Goal: Information Seeking & Learning: Learn about a topic

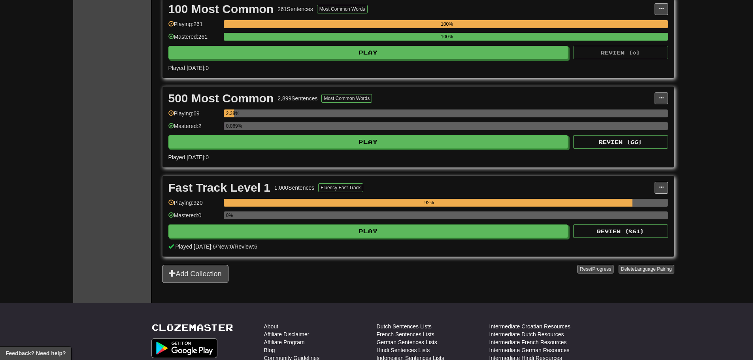
scroll to position [186, 0]
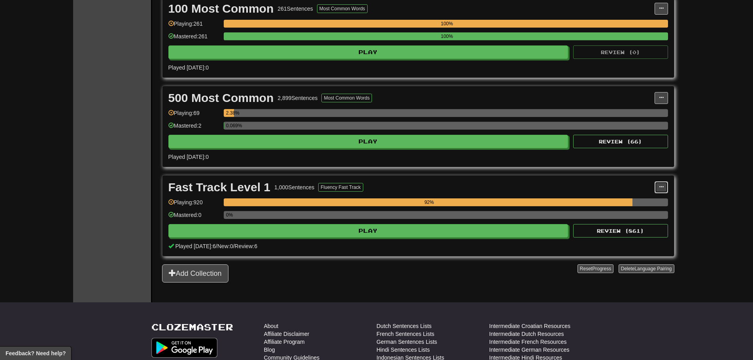
click at [662, 188] on span at bounding box center [661, 187] width 5 height 5
click at [635, 185] on div "Fast Track Level 1 1,000 Sentences Fluency Fast Track" at bounding box center [411, 187] width 486 height 12
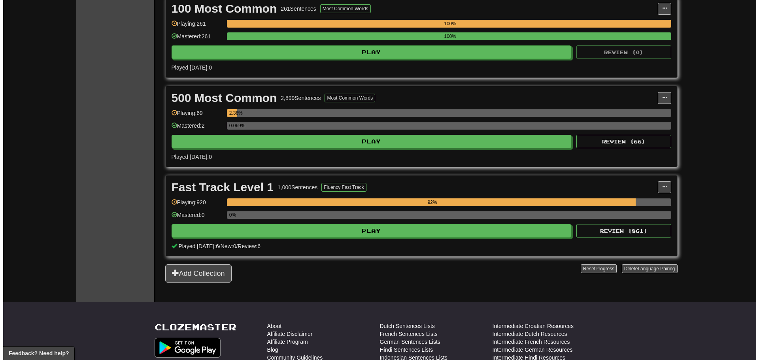
scroll to position [0, 0]
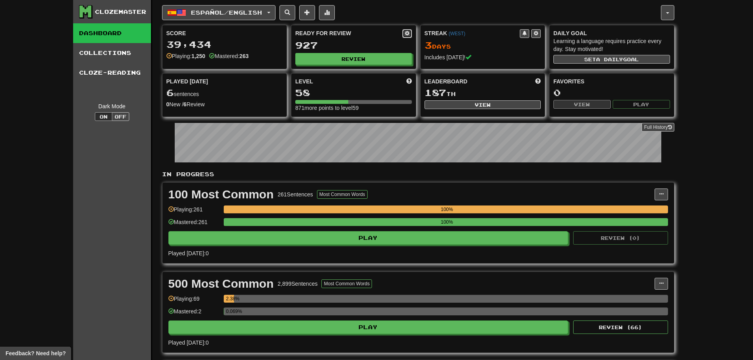
click at [405, 31] on span at bounding box center [407, 33] width 5 height 5
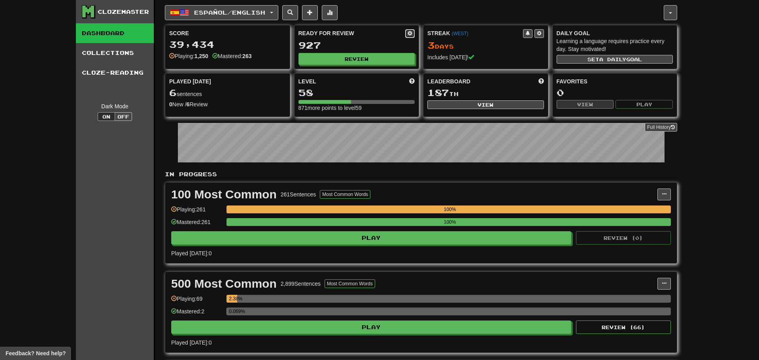
select select "*"
select select "**"
select select "***"
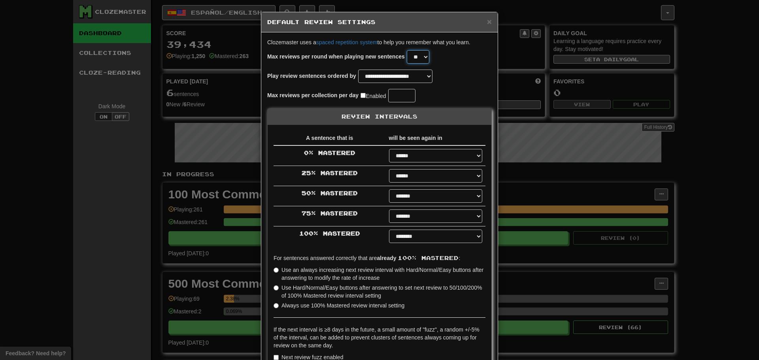
click at [426, 55] on select "* * * * * * * * * * ** ** ** ** ** ** ** ** ** ** ** ** ** ** ** ** ** ** ** **…" at bounding box center [418, 56] width 23 height 13
click at [412, 50] on select "* * * * * * * * * * ** ** ** ** ** ** ** ** ** ** ** ** ** ** ** ** ** ** ** **…" at bounding box center [418, 56] width 23 height 13
click at [425, 53] on select "* * * * * * * * * * ** ** ** ** ** ** ** ** ** ** ** ** ** ** ** ** ** ** ** **…" at bounding box center [418, 56] width 23 height 13
select select "**"
click at [412, 50] on select "* * * * * * * * * * ** ** ** ** ** ** ** ** ** ** ** ** ** ** ** ** ** ** ** **…" at bounding box center [418, 56] width 23 height 13
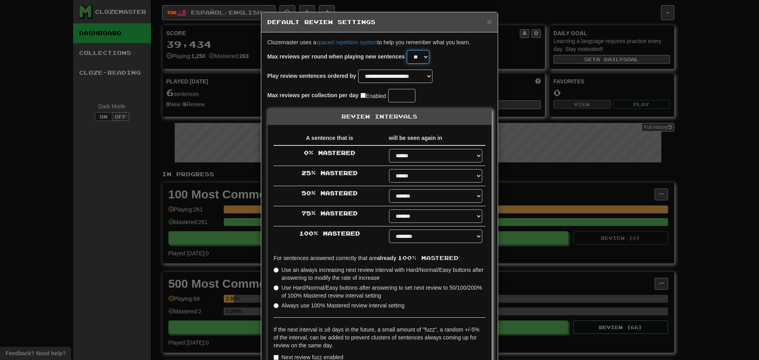
scroll to position [77, 0]
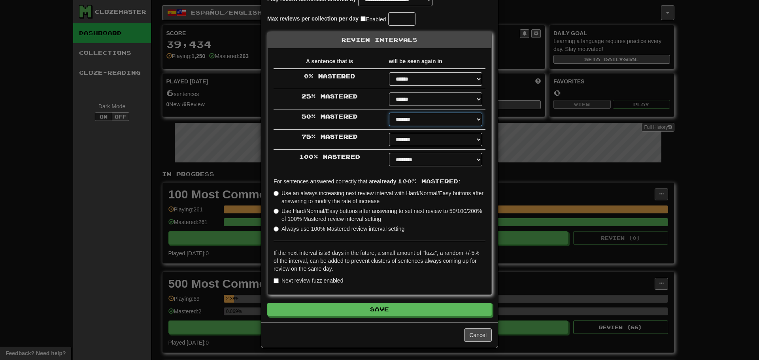
click at [417, 114] on select "****** ****** ****** ****** ****** ****** ****** ****** ****** ******* ******* …" at bounding box center [435, 119] width 93 height 13
select select "*"
click at [389, 113] on select "****** ****** ****** ****** ****** ****** ****** ****** ****** ******* ******* …" at bounding box center [435, 119] width 93 height 13
click at [413, 132] on td "****** ****** ****** ****** ****** ****** ****** ****** ****** ******* ******* …" at bounding box center [436, 140] width 100 height 20
click at [411, 144] on select "****** ****** ****** ****** ****** ****** ****** ****** ****** ******* ******* …" at bounding box center [435, 139] width 93 height 13
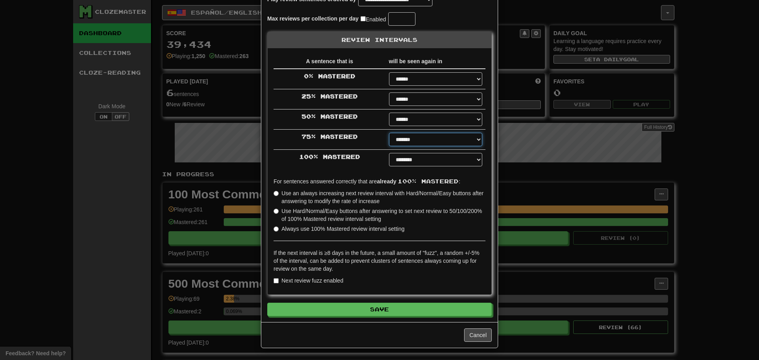
select select "*"
click at [389, 133] on select "****** ****** ****** ****** ****** ****** ****** ****** ****** ******* ******* …" at bounding box center [435, 139] width 93 height 13
click at [428, 154] on select "****** ****** ****** ****** ****** ****** ****** ****** ****** ******* ******* …" at bounding box center [435, 159] width 93 height 13
select select "**"
click at [389, 153] on select "****** ****** ****** ****** ****** ****** ****** ****** ****** ******* ******* …" at bounding box center [435, 159] width 93 height 13
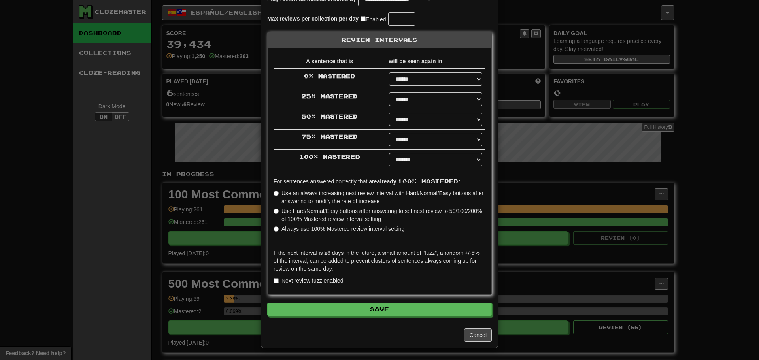
click at [306, 195] on label "Use an always increasing next review interval with Hard/Normal/Easy buttons aft…" at bounding box center [379, 197] width 212 height 16
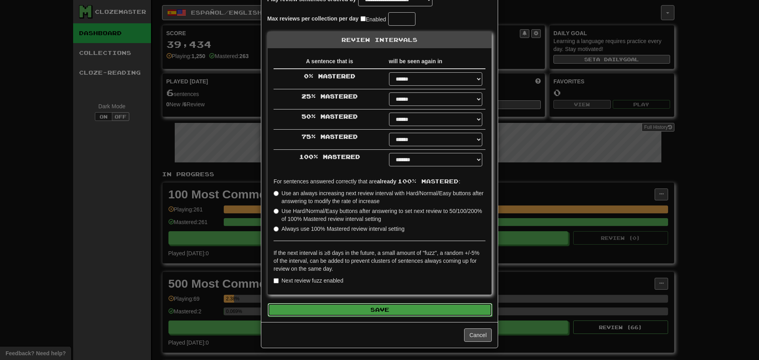
click at [382, 312] on button "Save" at bounding box center [379, 309] width 224 height 13
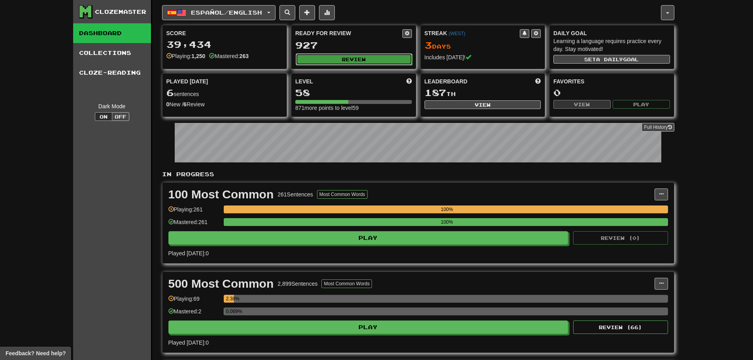
click at [365, 56] on button "Review" at bounding box center [354, 59] width 117 height 12
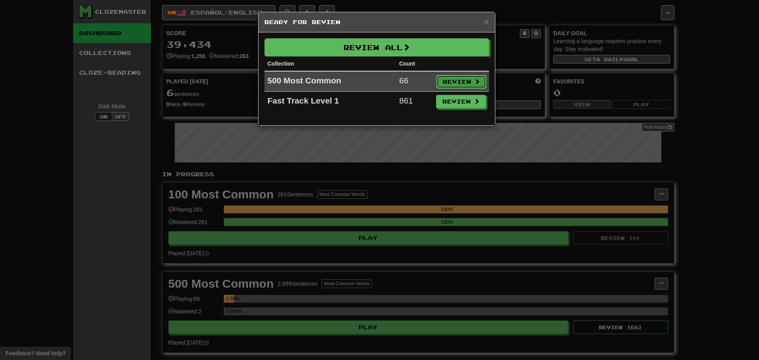
click at [454, 77] on button "Review" at bounding box center [461, 81] width 50 height 13
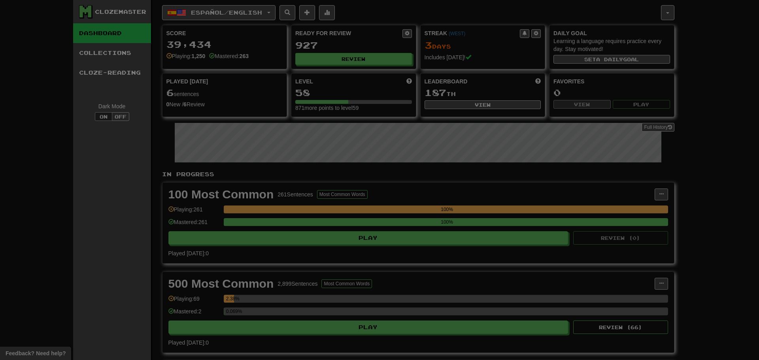
select select "**"
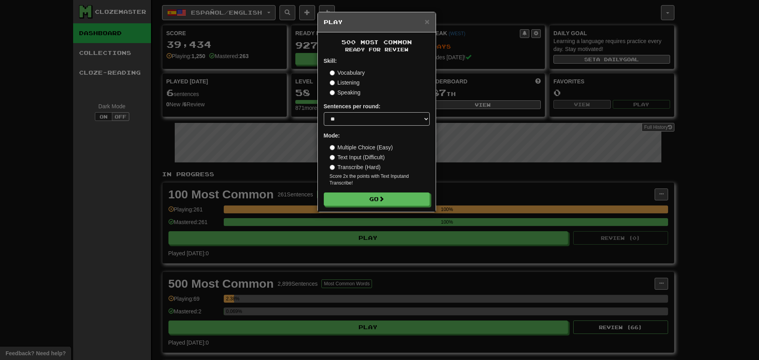
click at [350, 90] on label "Speaking" at bounding box center [345, 93] width 31 height 8
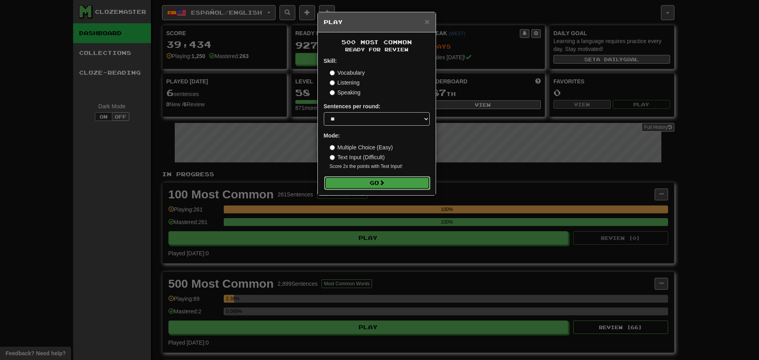
click at [392, 186] on button "Go" at bounding box center [377, 182] width 106 height 13
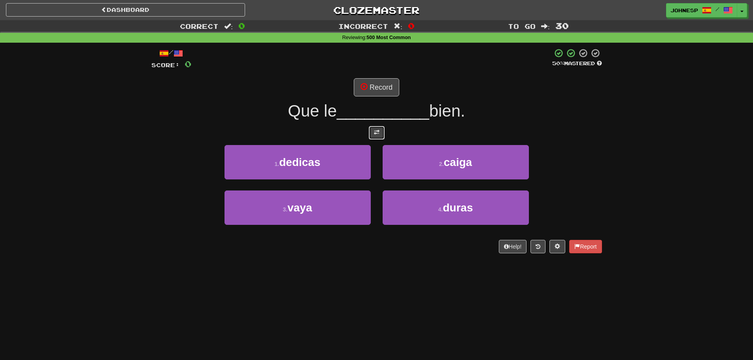
click at [377, 128] on button at bounding box center [377, 132] width 16 height 13
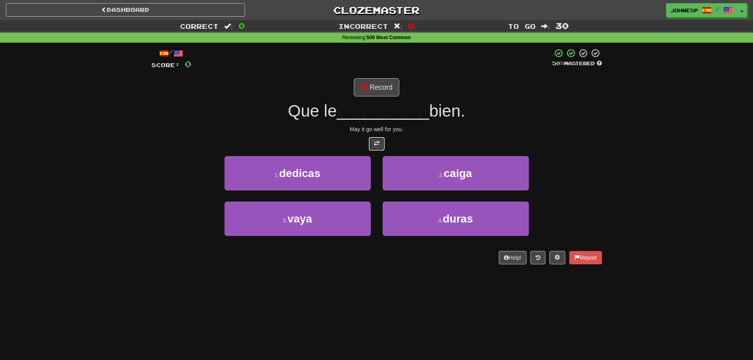
click at [379, 146] on span at bounding box center [377, 144] width 6 height 6
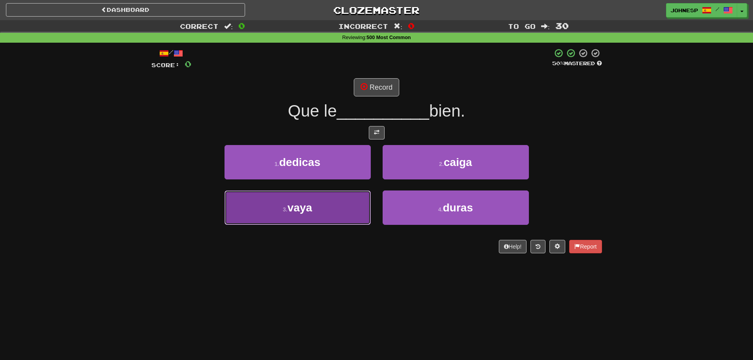
click at [333, 198] on button "3 . vaya" at bounding box center [297, 207] width 146 height 34
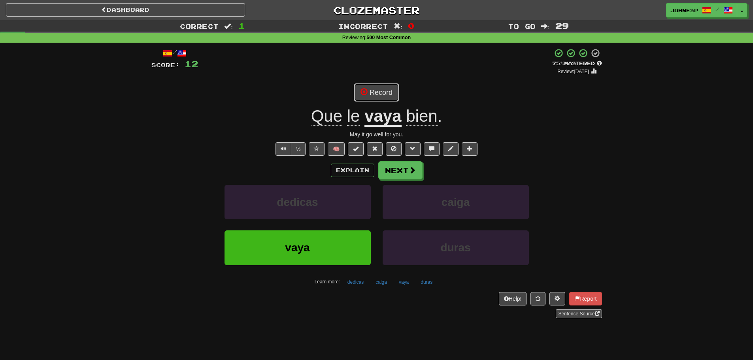
click at [379, 93] on button "Record" at bounding box center [376, 92] width 45 height 18
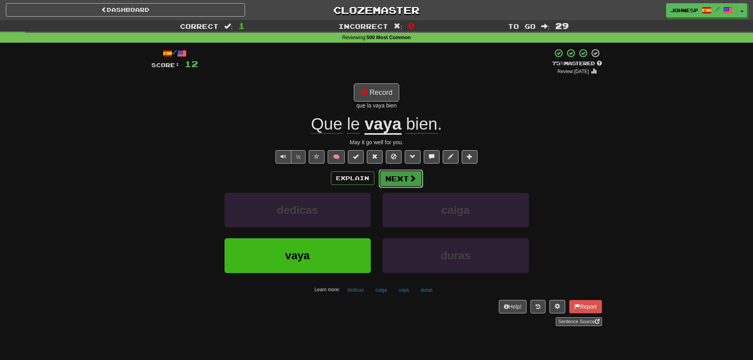
click at [407, 181] on button "Next" at bounding box center [401, 178] width 44 height 18
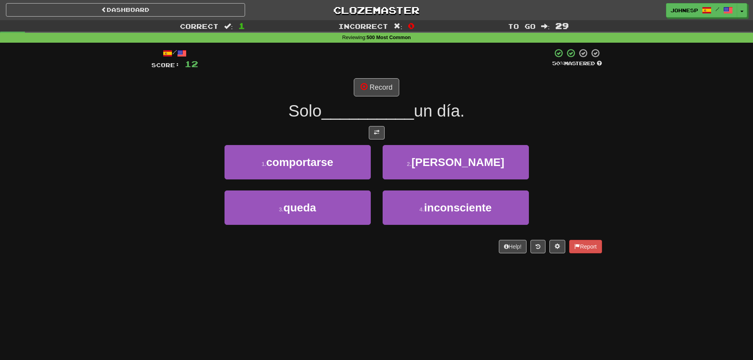
click at [372, 124] on div "/ Score: 12 50 % Mastered Record Solo __________ un día. 1 . comportarse 2 . re…" at bounding box center [376, 150] width 450 height 205
click at [373, 128] on button at bounding box center [377, 132] width 16 height 13
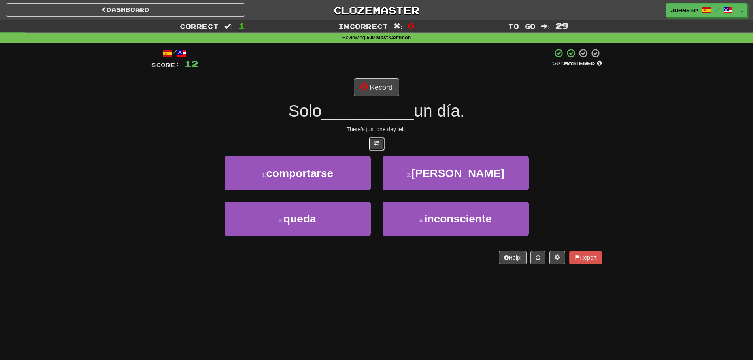
click at [382, 142] on button at bounding box center [377, 143] width 16 height 13
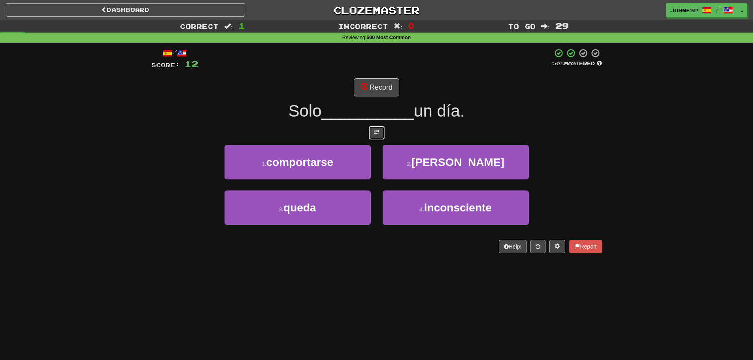
click at [379, 136] on button at bounding box center [377, 132] width 16 height 13
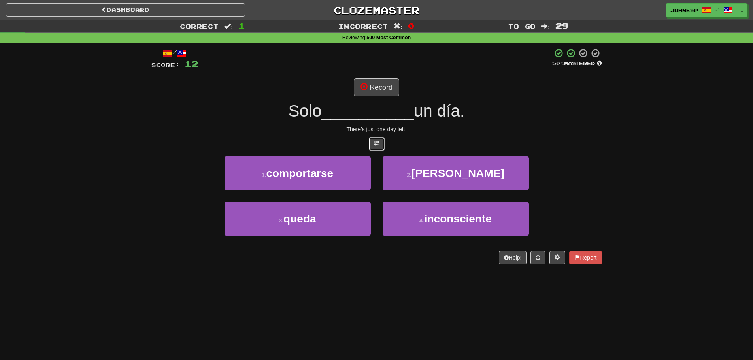
click at [379, 139] on button at bounding box center [377, 143] width 16 height 13
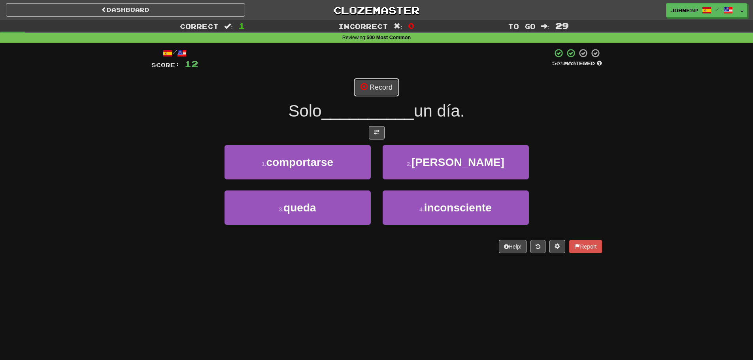
click at [380, 79] on button "Record" at bounding box center [376, 87] width 45 height 18
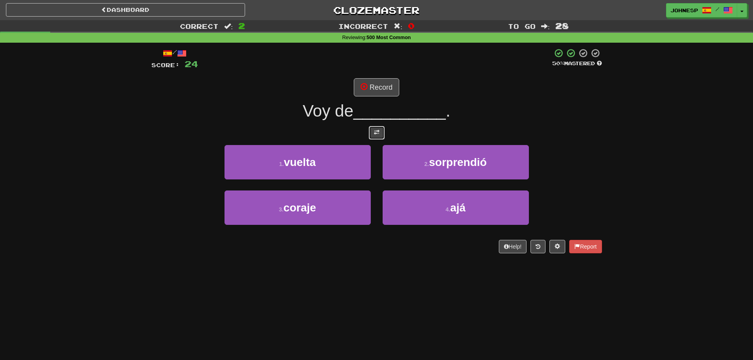
click at [375, 135] on span at bounding box center [377, 133] width 6 height 6
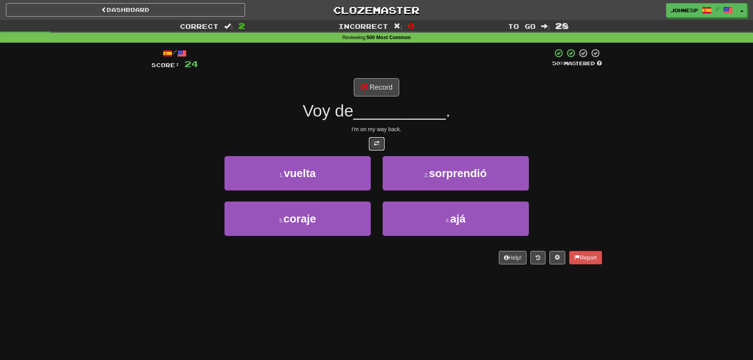
click at [379, 143] on span at bounding box center [377, 144] width 6 height 6
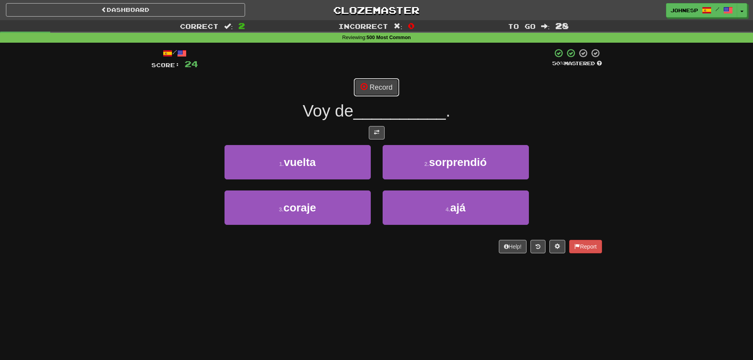
click at [380, 93] on button "Record" at bounding box center [376, 87] width 45 height 18
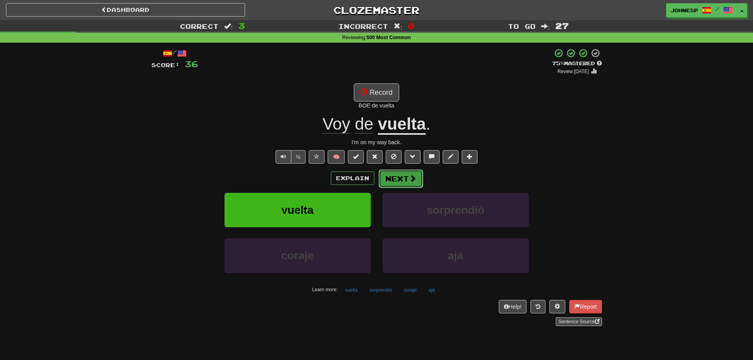
click at [418, 173] on button "Next" at bounding box center [401, 178] width 44 height 18
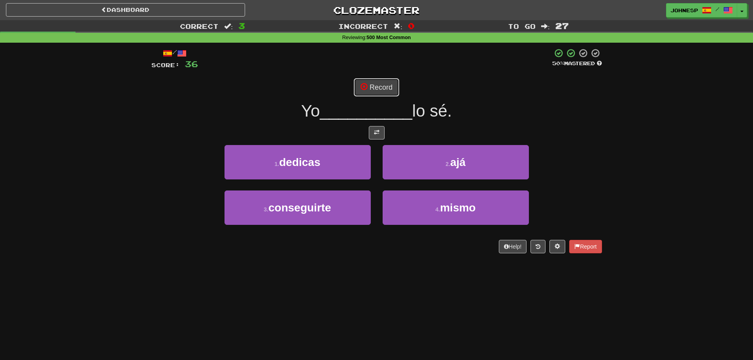
click at [373, 87] on button "Record" at bounding box center [376, 87] width 45 height 18
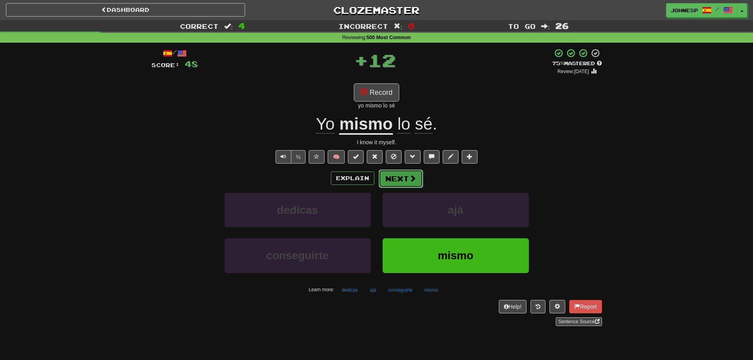
click at [405, 173] on button "Next" at bounding box center [401, 178] width 44 height 18
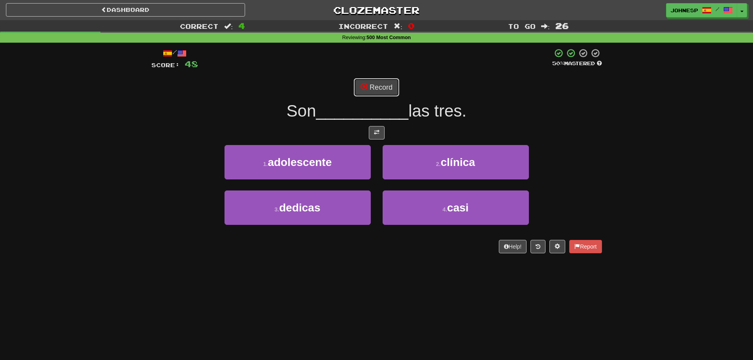
click at [376, 88] on button "Record" at bounding box center [376, 87] width 45 height 18
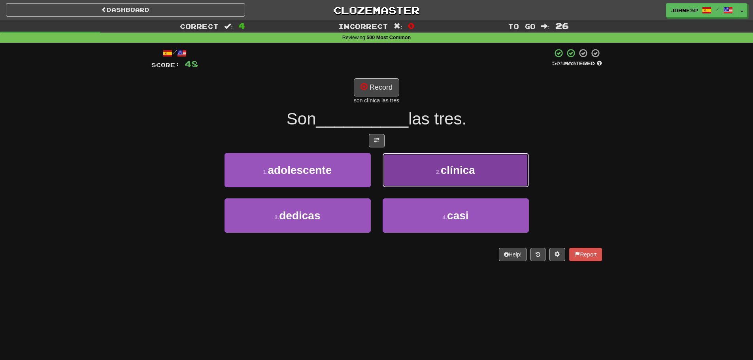
click at [439, 163] on button "2 . clínica" at bounding box center [455, 170] width 146 height 34
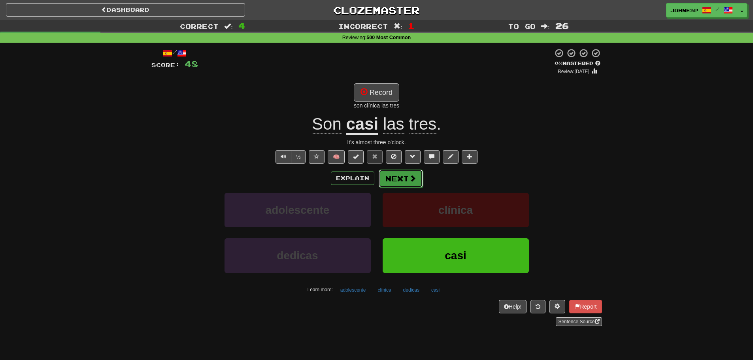
click at [411, 180] on span at bounding box center [412, 178] width 7 height 7
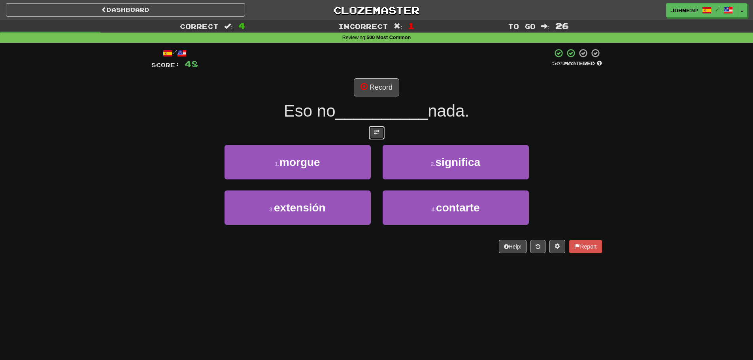
click at [374, 136] on button at bounding box center [377, 132] width 16 height 13
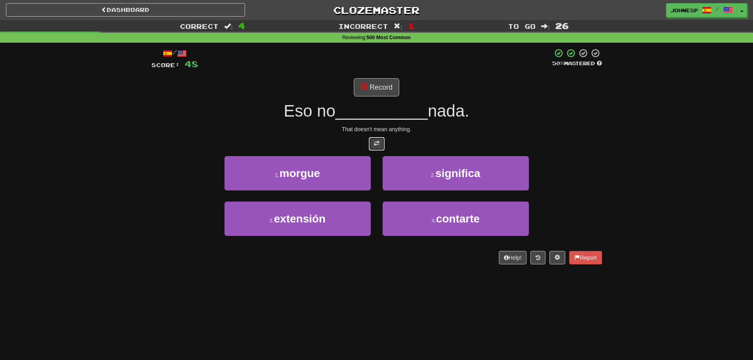
click at [376, 142] on span at bounding box center [377, 144] width 6 height 6
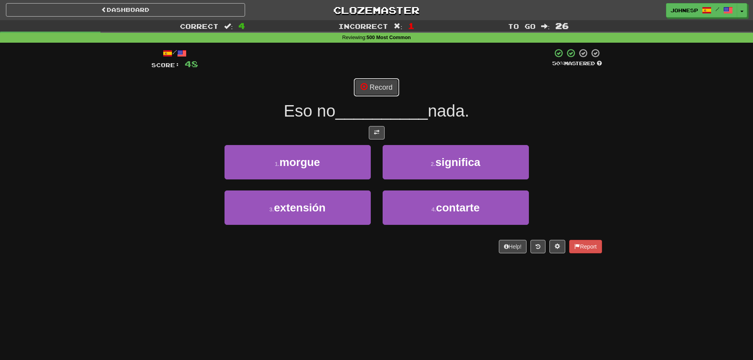
click at [362, 92] on button "Record" at bounding box center [376, 87] width 45 height 18
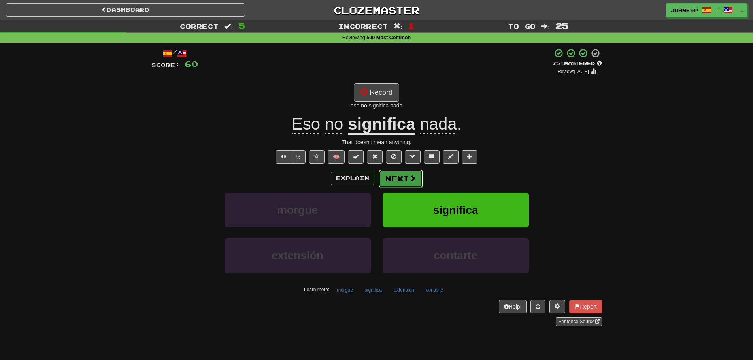
click at [404, 175] on button "Next" at bounding box center [401, 178] width 44 height 18
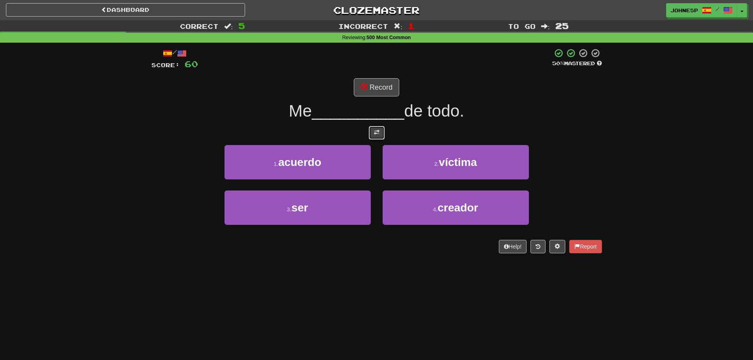
click at [380, 128] on button at bounding box center [377, 132] width 16 height 13
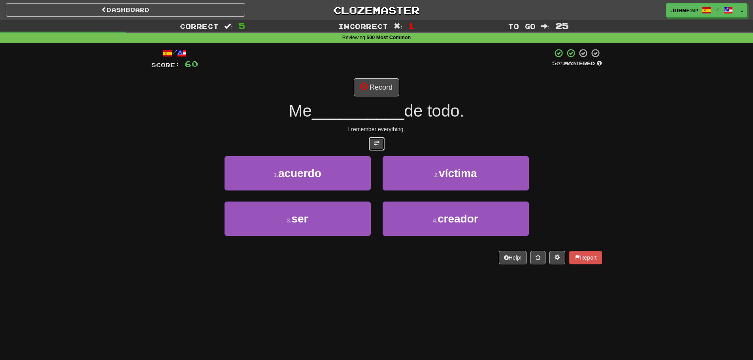
click at [379, 144] on span at bounding box center [377, 144] width 6 height 6
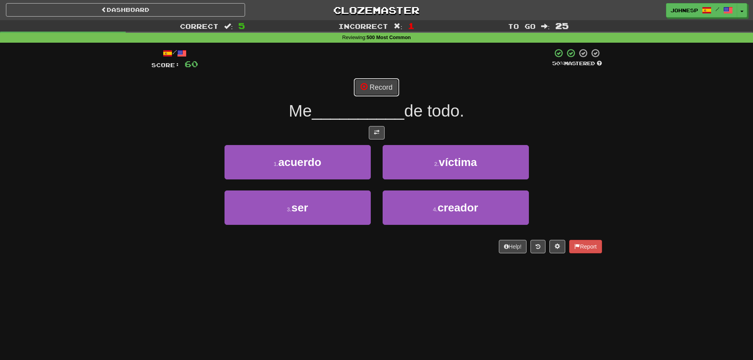
click at [372, 86] on button "Record" at bounding box center [376, 87] width 45 height 18
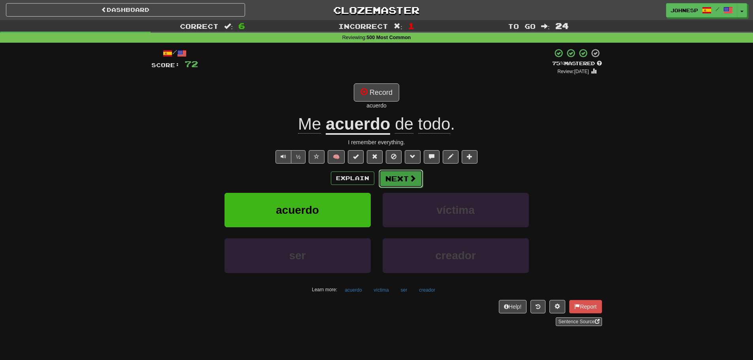
click at [409, 177] on span at bounding box center [412, 178] width 7 height 7
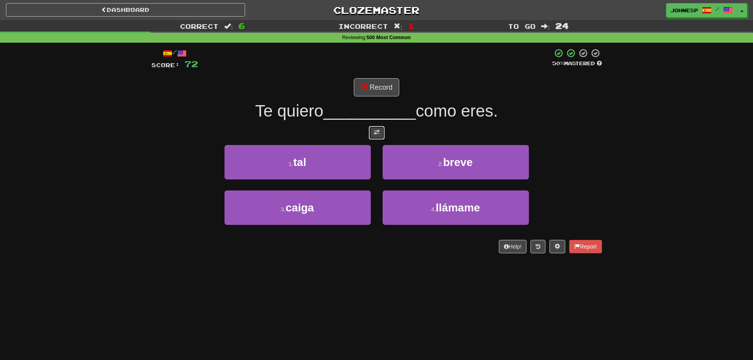
click at [372, 126] on button at bounding box center [377, 132] width 16 height 13
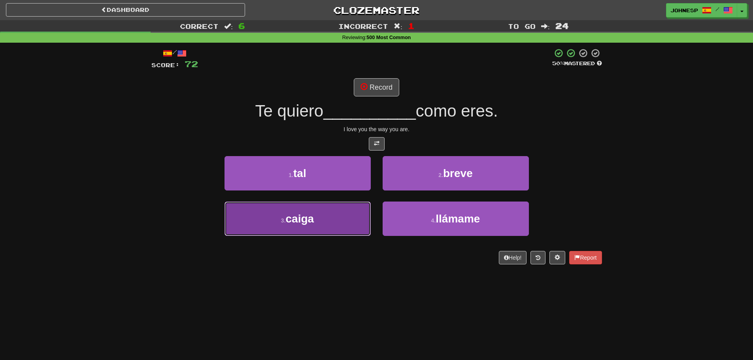
click at [324, 219] on button "3 . caiga" at bounding box center [297, 219] width 146 height 34
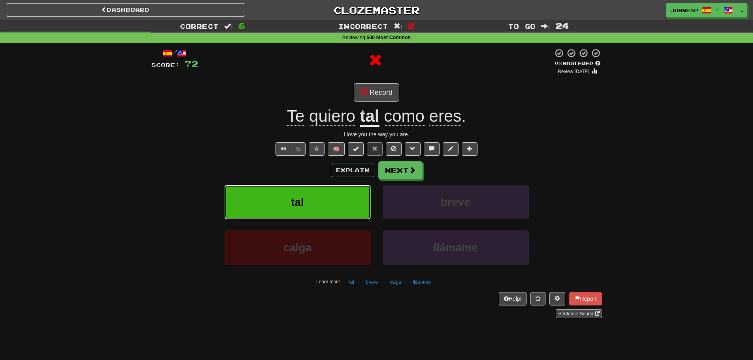
click at [320, 211] on button "tal" at bounding box center [297, 202] width 146 height 34
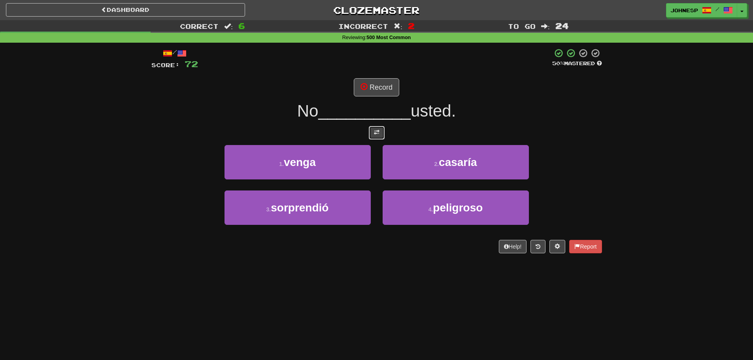
click at [371, 130] on button at bounding box center [377, 132] width 16 height 13
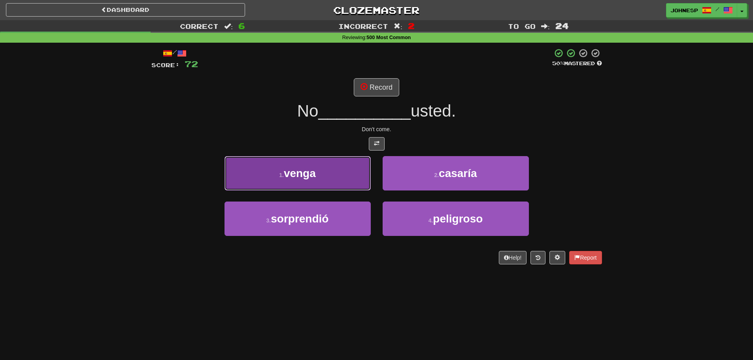
click at [351, 172] on button "1 . venga" at bounding box center [297, 173] width 146 height 34
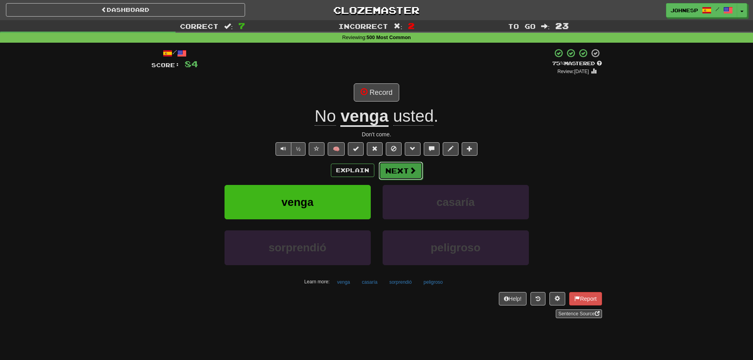
click at [407, 162] on button "Next" at bounding box center [401, 171] width 44 height 18
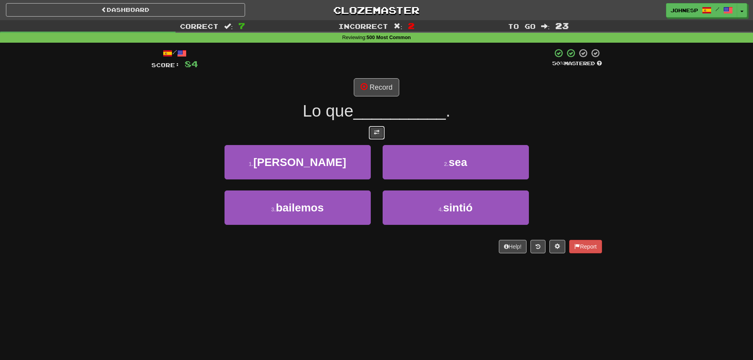
click at [372, 130] on button at bounding box center [377, 132] width 16 height 13
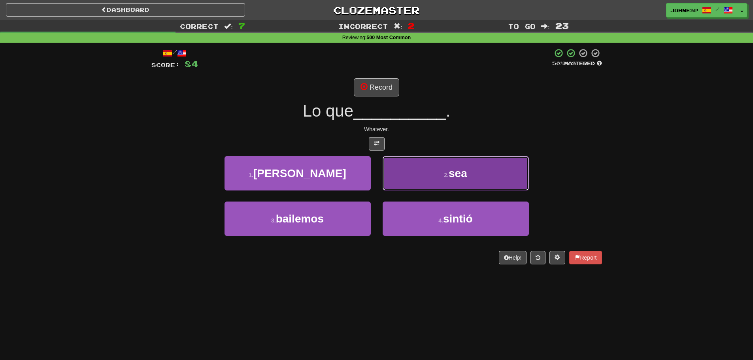
click at [414, 179] on button "2 . sea" at bounding box center [455, 173] width 146 height 34
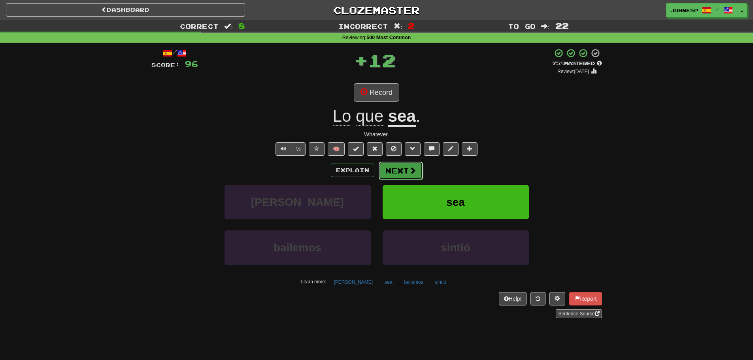
click at [401, 162] on button "Next" at bounding box center [401, 171] width 44 height 18
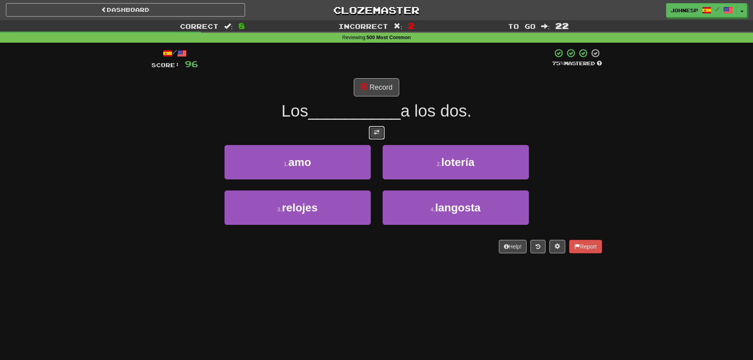
click at [376, 126] on button at bounding box center [377, 132] width 16 height 13
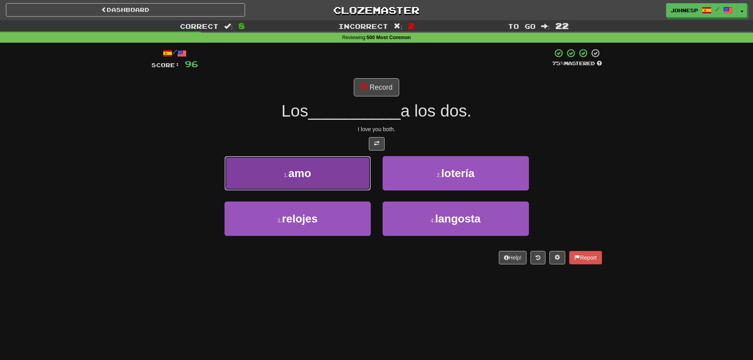
click at [358, 174] on button "1 . amo" at bounding box center [297, 173] width 146 height 34
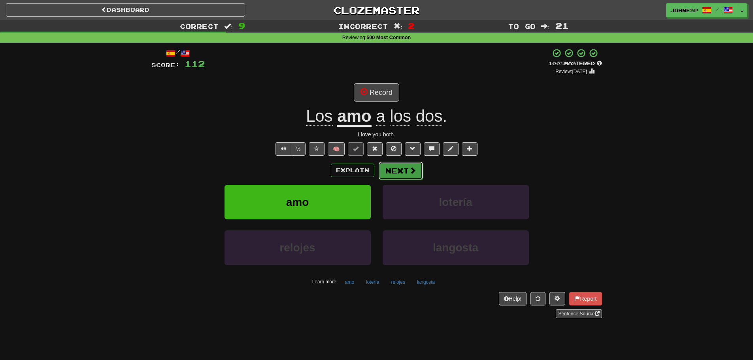
click at [402, 164] on button "Next" at bounding box center [401, 171] width 44 height 18
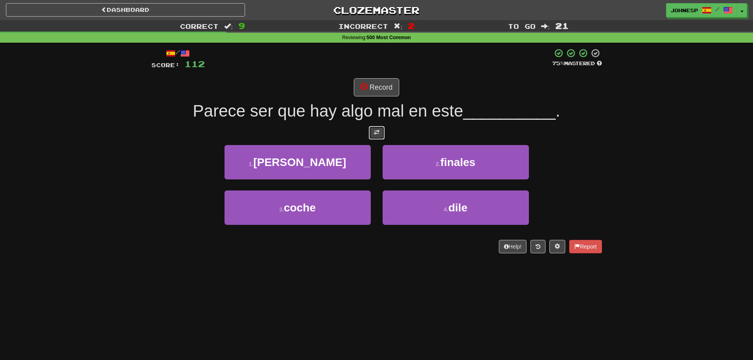
click at [379, 132] on span at bounding box center [377, 133] width 6 height 6
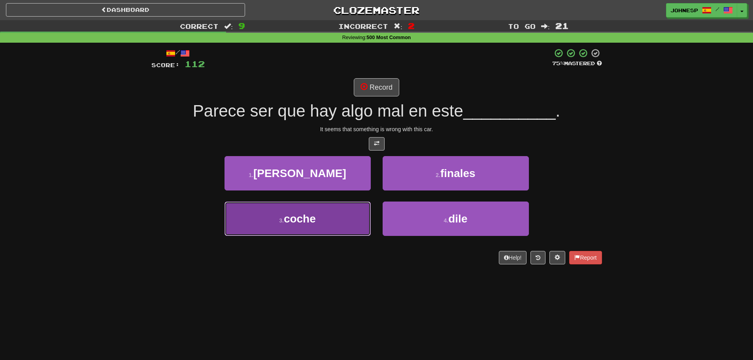
click at [311, 230] on button "3 . coche" at bounding box center [297, 219] width 146 height 34
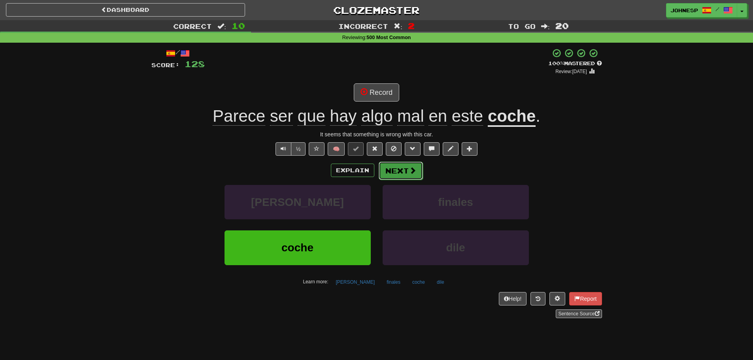
click at [411, 167] on span at bounding box center [412, 170] width 7 height 7
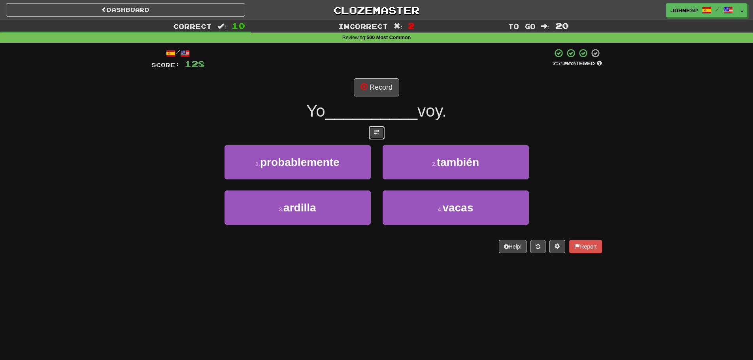
click at [375, 132] on span at bounding box center [377, 133] width 6 height 6
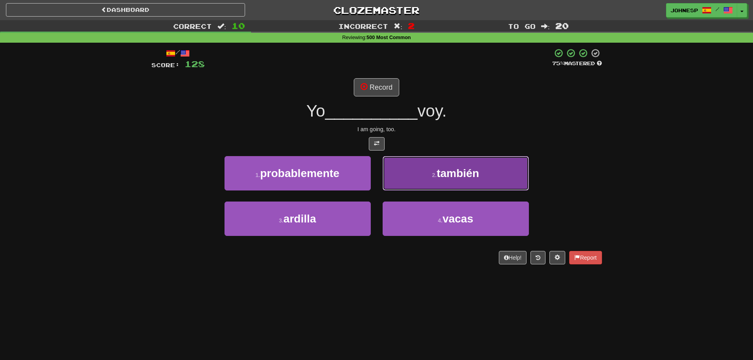
click at [439, 168] on span "también" at bounding box center [458, 173] width 42 height 12
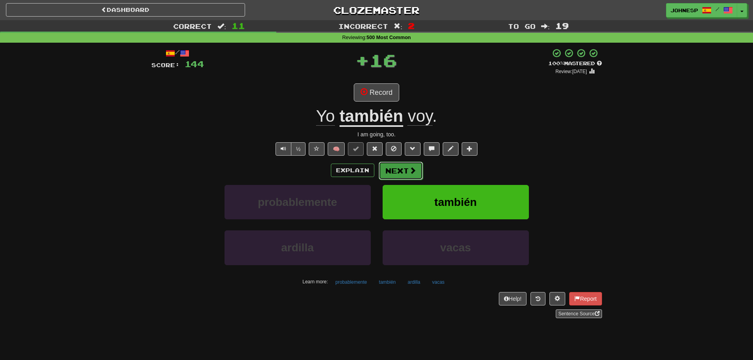
click at [415, 170] on span at bounding box center [412, 170] width 7 height 7
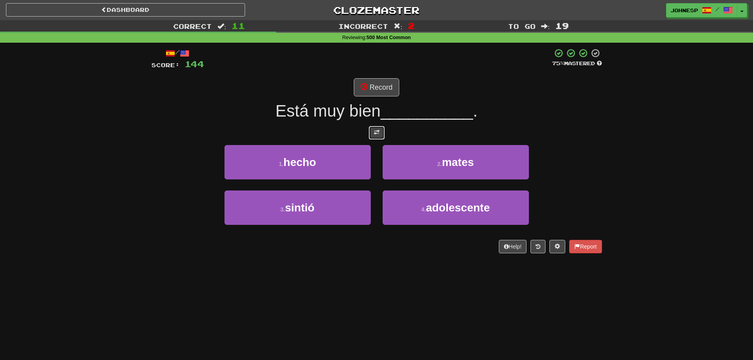
click at [379, 135] on button at bounding box center [377, 132] width 16 height 13
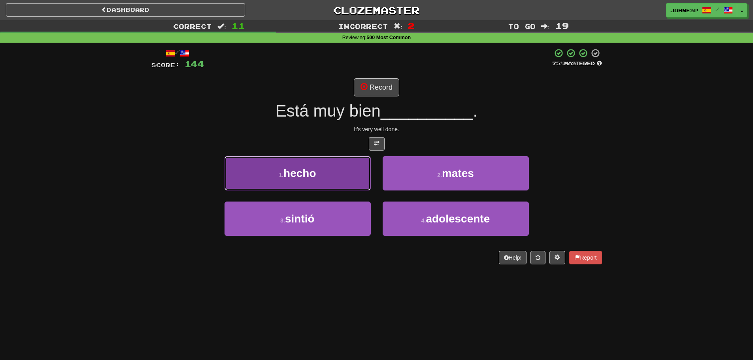
click at [330, 171] on button "1 . hecho" at bounding box center [297, 173] width 146 height 34
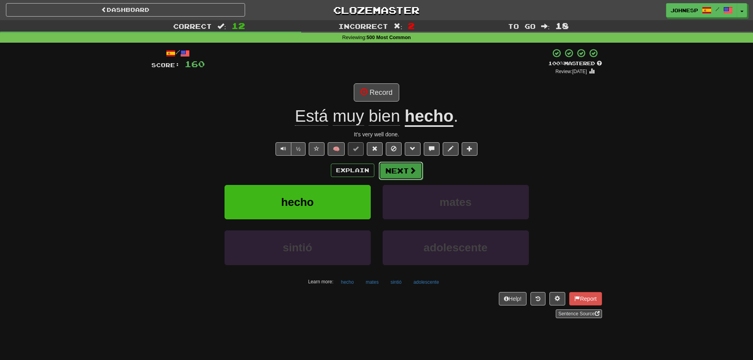
click at [405, 172] on button "Next" at bounding box center [401, 171] width 44 height 18
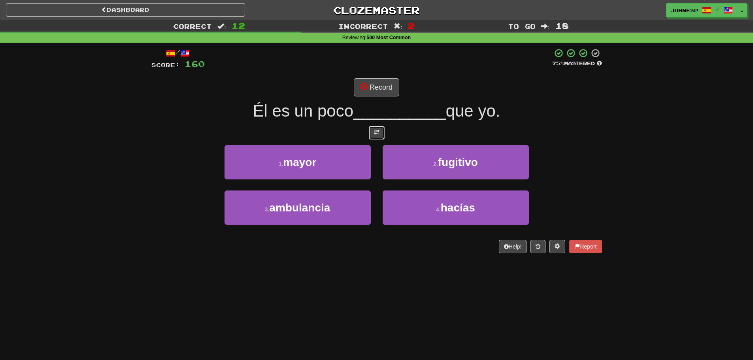
click at [377, 130] on span at bounding box center [377, 133] width 6 height 6
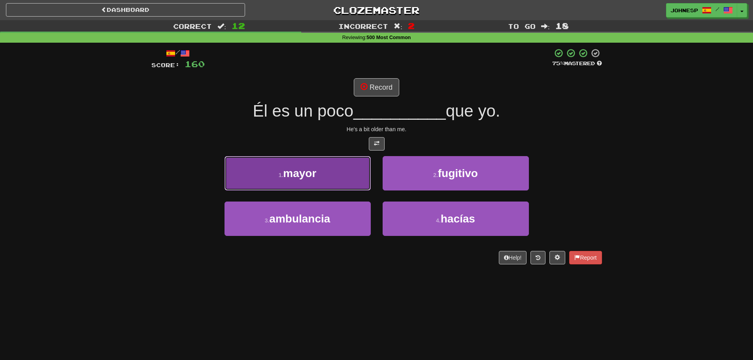
click at [352, 182] on button "1 . mayor" at bounding box center [297, 173] width 146 height 34
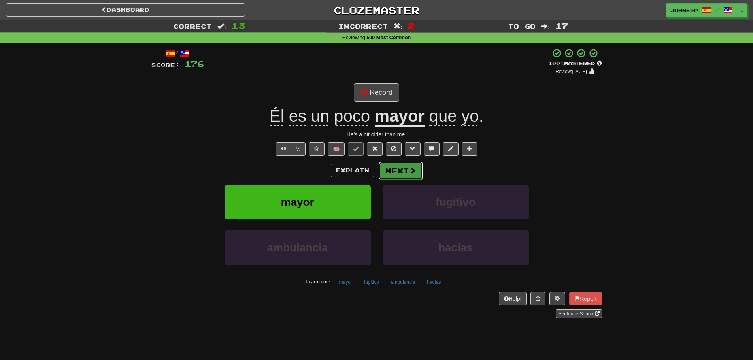
click at [400, 172] on button "Next" at bounding box center [401, 171] width 44 height 18
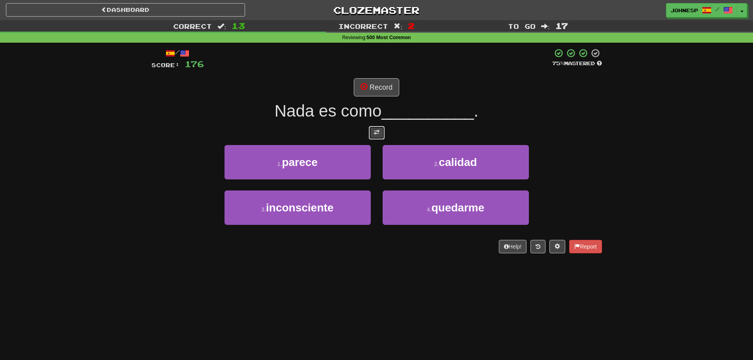
click at [378, 134] on span at bounding box center [377, 133] width 6 height 6
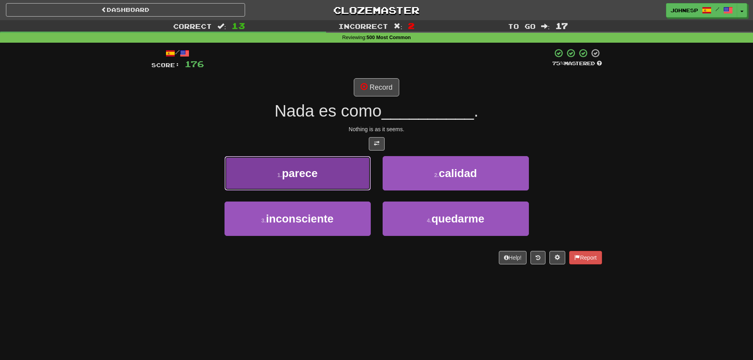
click at [339, 161] on button "1 . parece" at bounding box center [297, 173] width 146 height 34
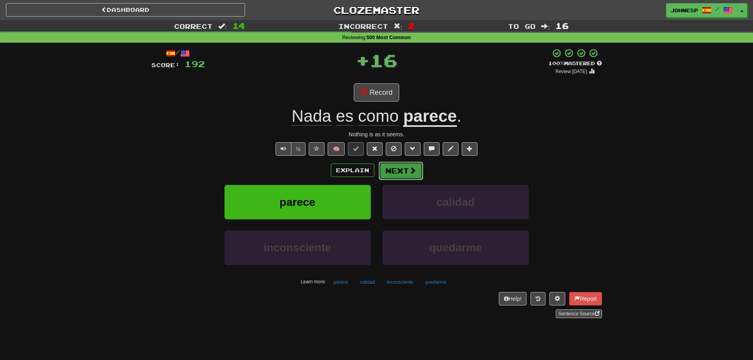
click at [392, 165] on button "Next" at bounding box center [401, 171] width 44 height 18
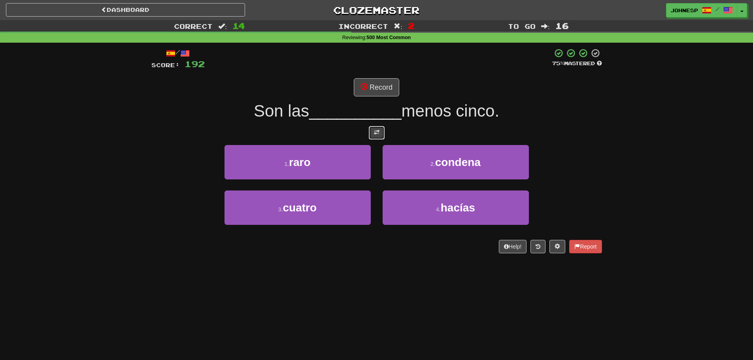
click at [379, 137] on button at bounding box center [377, 132] width 16 height 13
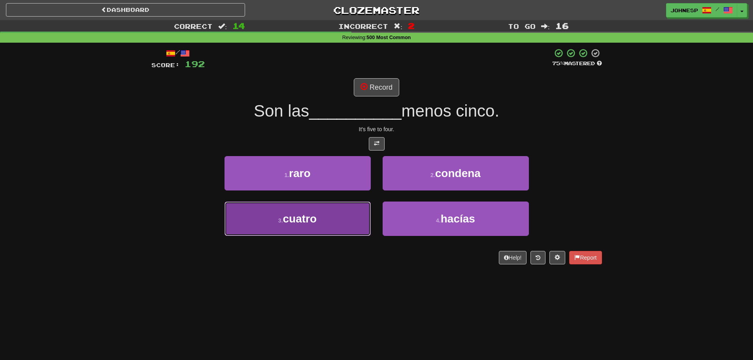
click at [343, 218] on button "3 . cuatro" at bounding box center [297, 219] width 146 height 34
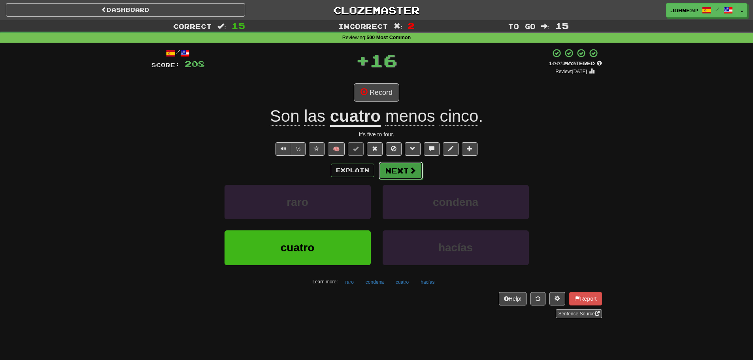
click at [402, 162] on button "Next" at bounding box center [401, 171] width 44 height 18
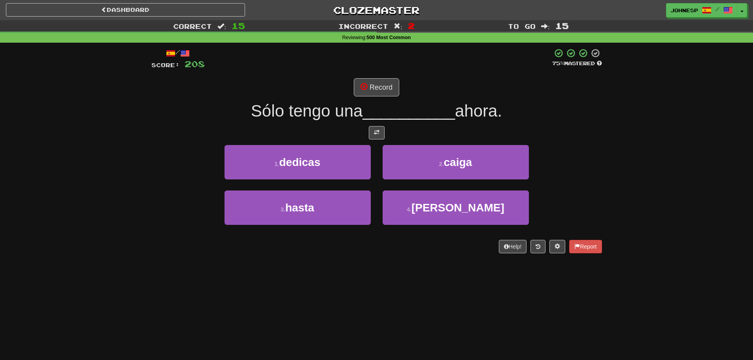
click at [371, 124] on div "/ Score: 208 75 % Mastered Record Sólo tengo una __________ ahora. 1 . dedicas …" at bounding box center [376, 150] width 450 height 205
click at [374, 130] on span at bounding box center [377, 133] width 6 height 6
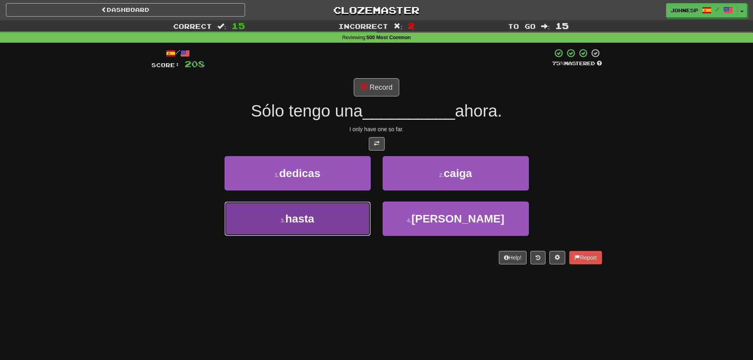
click at [303, 214] on span "hasta" at bounding box center [299, 219] width 29 height 12
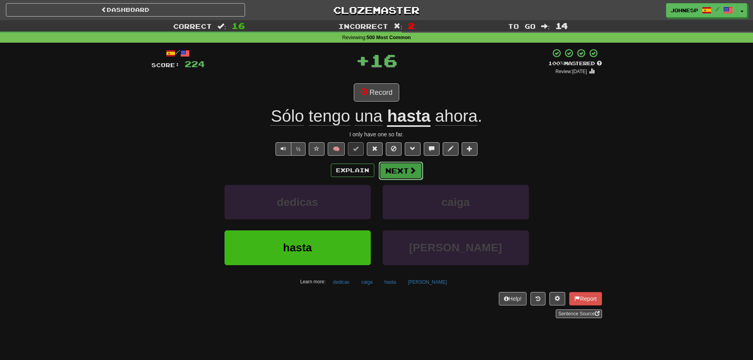
click at [404, 175] on button "Next" at bounding box center [401, 171] width 44 height 18
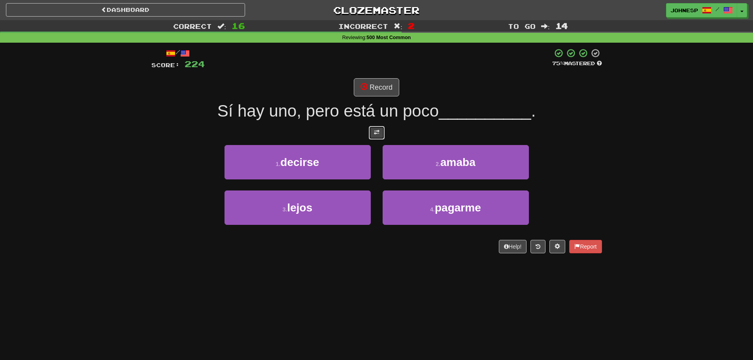
click at [378, 132] on span at bounding box center [377, 133] width 6 height 6
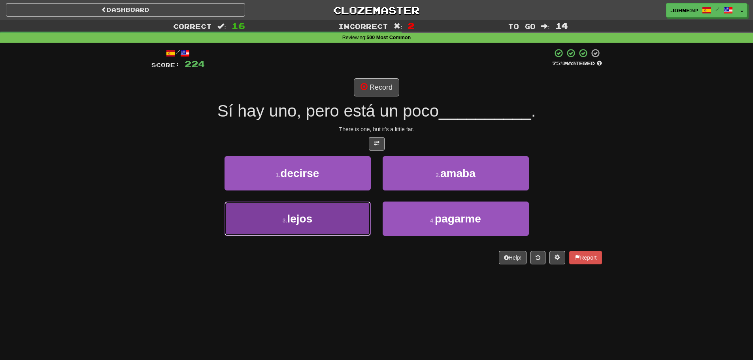
click at [326, 218] on button "3 . lejos" at bounding box center [297, 219] width 146 height 34
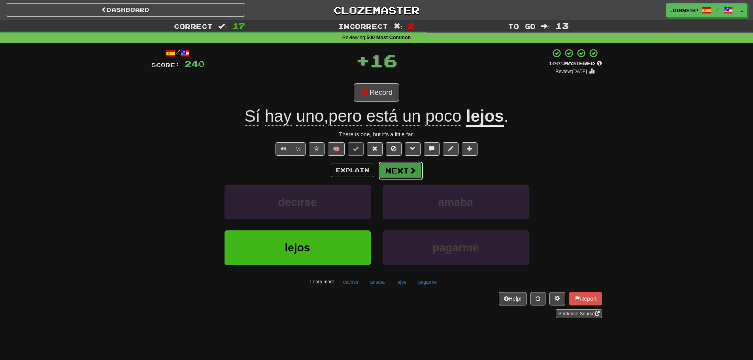
click at [401, 173] on button "Next" at bounding box center [401, 171] width 44 height 18
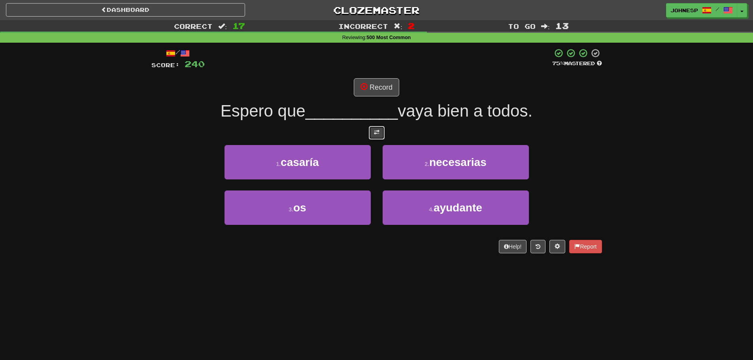
click at [377, 132] on span at bounding box center [377, 133] width 6 height 6
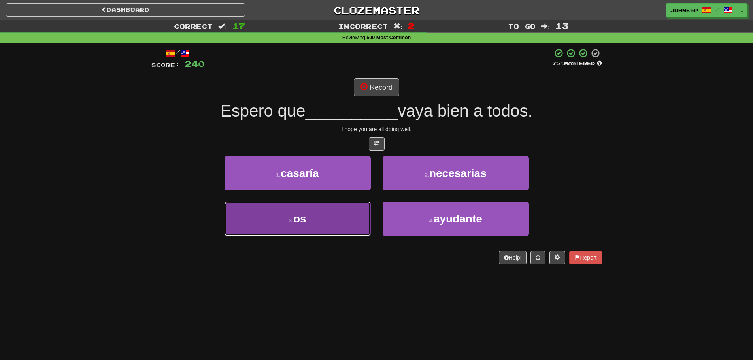
click at [306, 216] on span "os" at bounding box center [299, 219] width 13 height 12
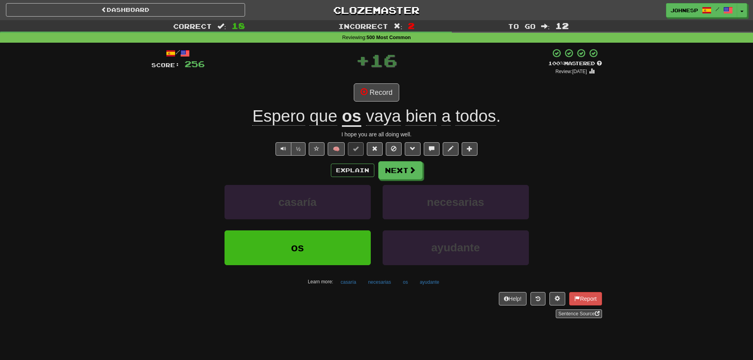
click at [423, 167] on div "Explain Next" at bounding box center [376, 170] width 450 height 18
click at [412, 168] on span at bounding box center [412, 170] width 7 height 7
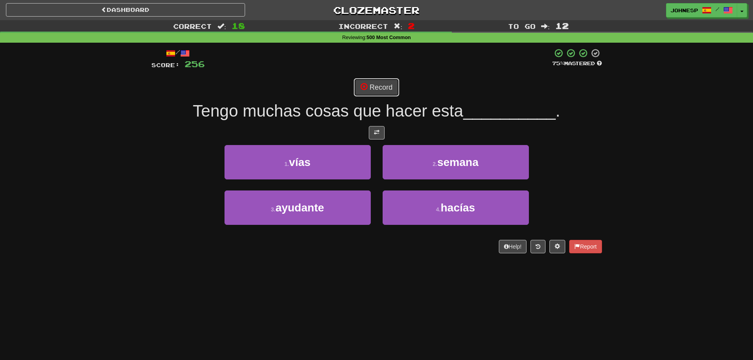
click at [377, 78] on button "Record" at bounding box center [376, 87] width 45 height 18
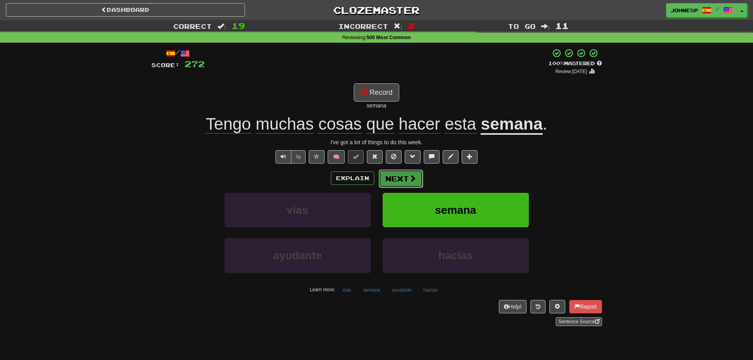
click at [399, 185] on button "Next" at bounding box center [401, 178] width 44 height 18
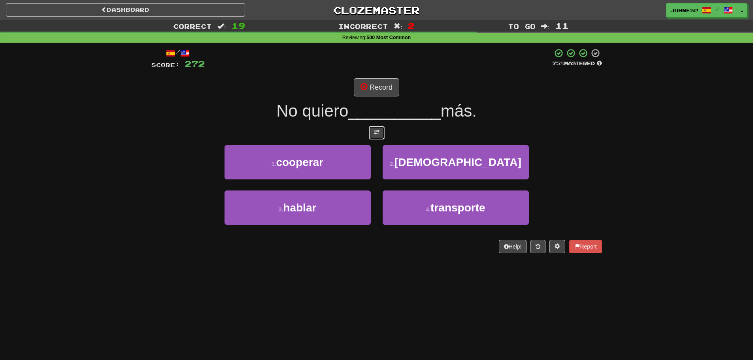
click at [375, 134] on span at bounding box center [377, 133] width 6 height 6
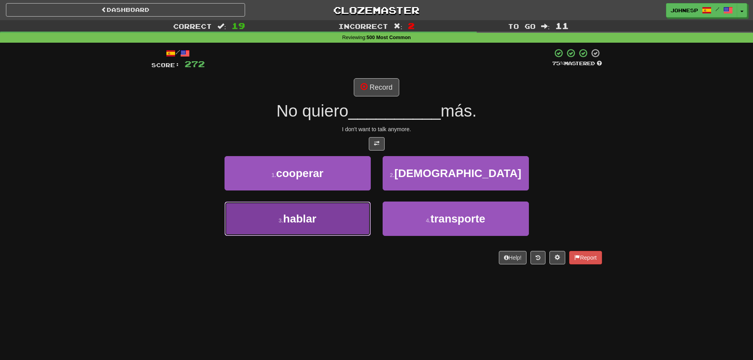
click at [347, 213] on button "3 . hablar" at bounding box center [297, 219] width 146 height 34
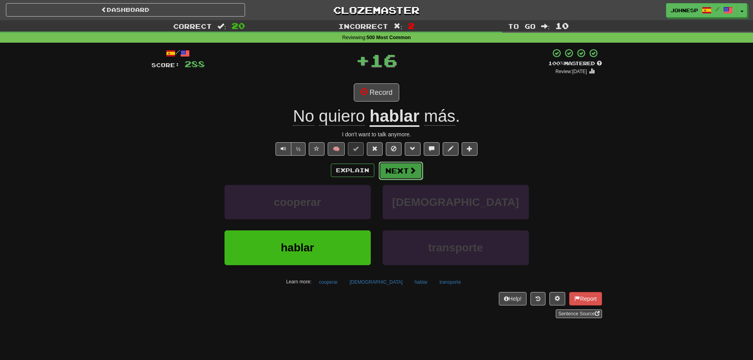
click at [395, 166] on button "Next" at bounding box center [401, 171] width 44 height 18
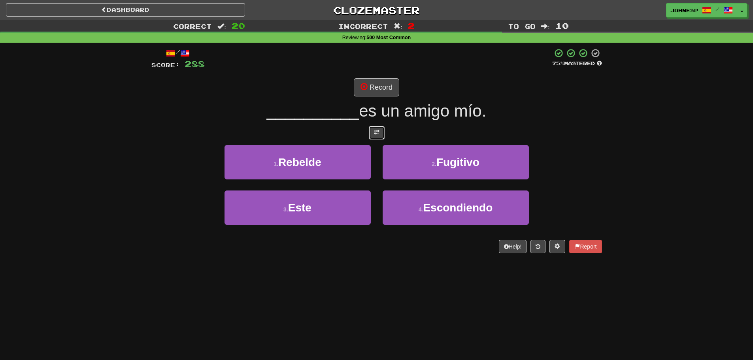
click at [380, 131] on button at bounding box center [377, 132] width 16 height 13
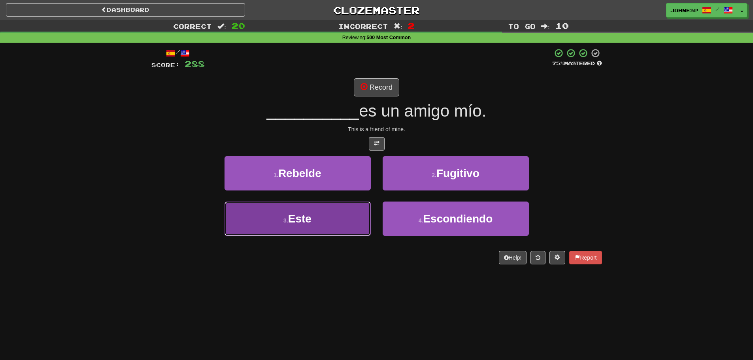
click at [331, 215] on button "3 . Este" at bounding box center [297, 219] width 146 height 34
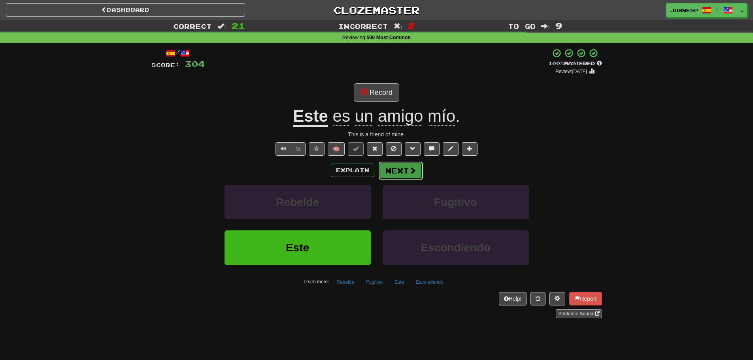
click at [391, 166] on button "Next" at bounding box center [401, 171] width 44 height 18
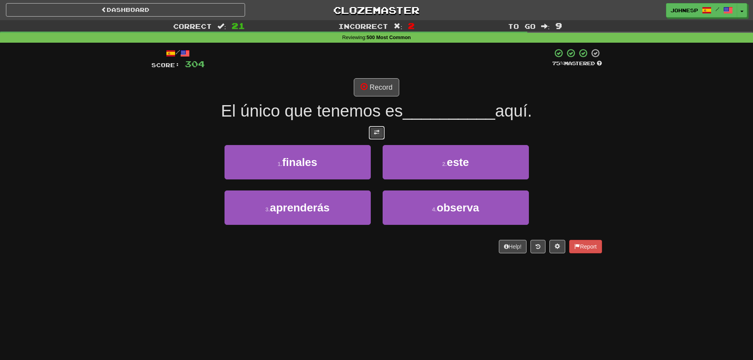
click at [380, 136] on button at bounding box center [377, 132] width 16 height 13
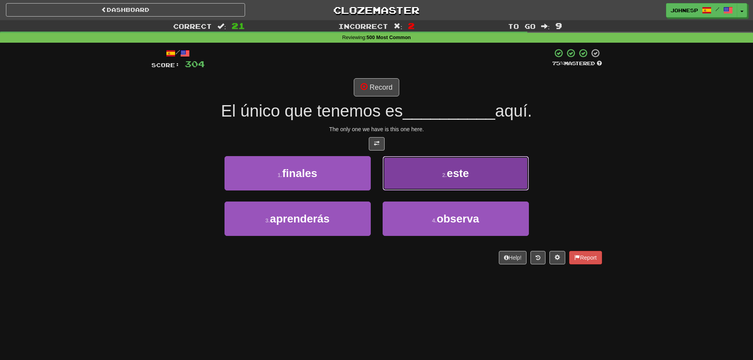
click at [457, 166] on button "2 . este" at bounding box center [455, 173] width 146 height 34
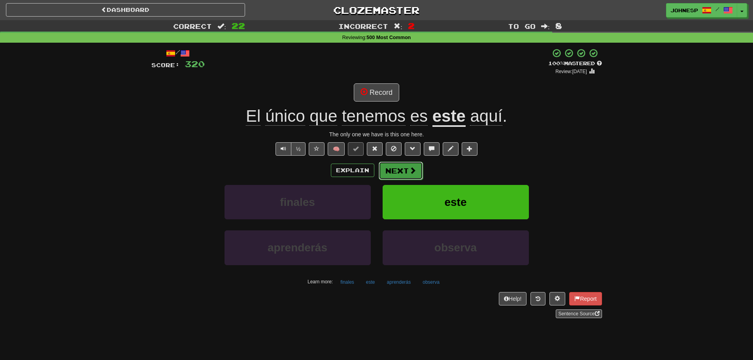
click at [407, 168] on button "Next" at bounding box center [401, 171] width 44 height 18
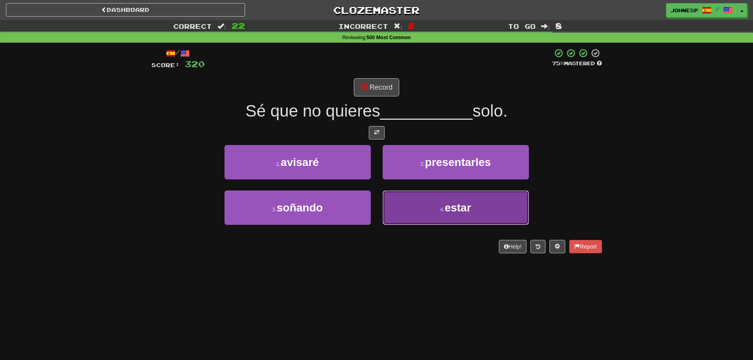
click at [418, 201] on button "4 . estar" at bounding box center [455, 207] width 146 height 34
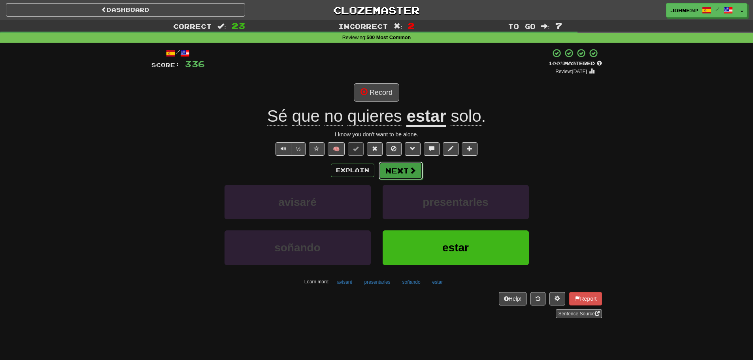
click at [411, 162] on button "Next" at bounding box center [401, 171] width 44 height 18
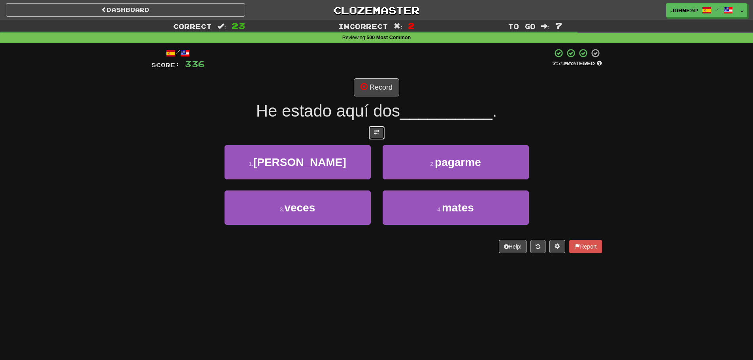
click at [373, 129] on button at bounding box center [377, 132] width 16 height 13
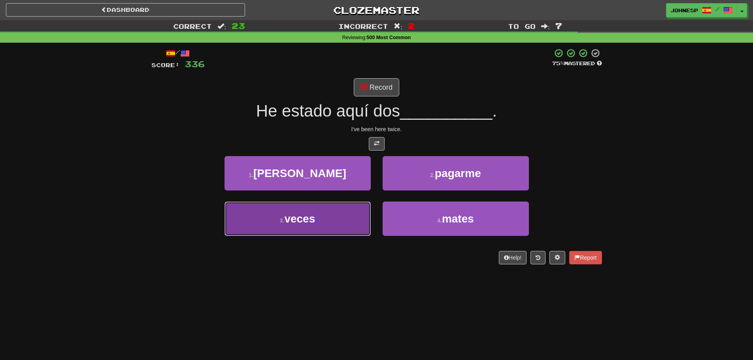
click at [342, 209] on button "3 . veces" at bounding box center [297, 219] width 146 height 34
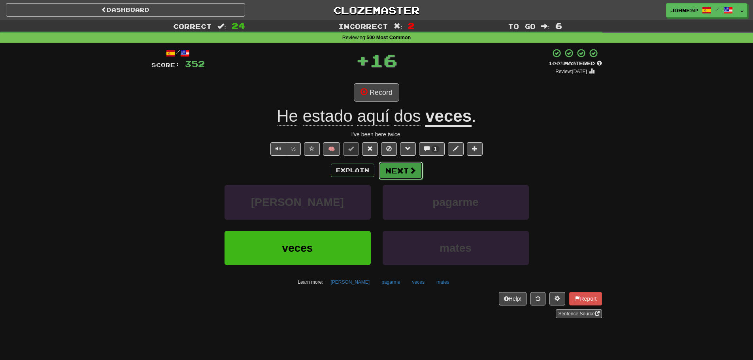
click at [390, 171] on button "Next" at bounding box center [401, 171] width 44 height 18
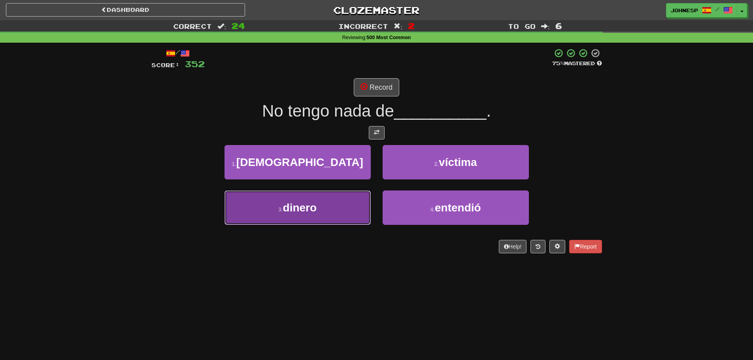
click at [349, 205] on button "3 . dinero" at bounding box center [297, 207] width 146 height 34
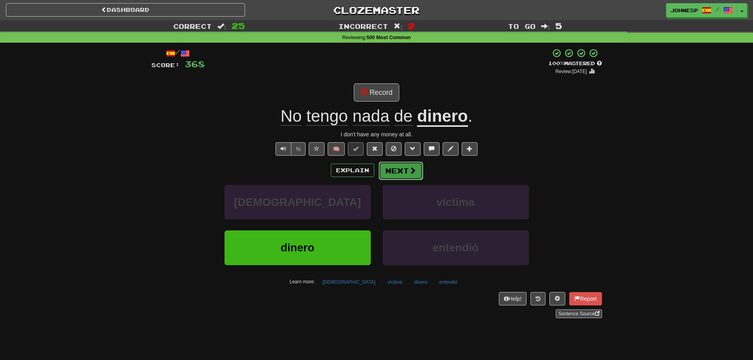
click at [403, 168] on button "Next" at bounding box center [401, 171] width 44 height 18
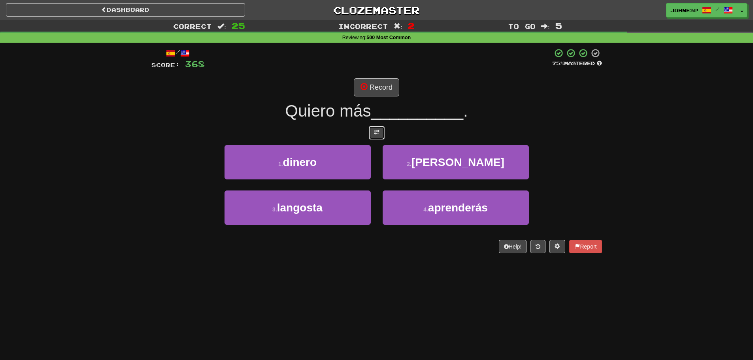
click at [372, 129] on button at bounding box center [377, 132] width 16 height 13
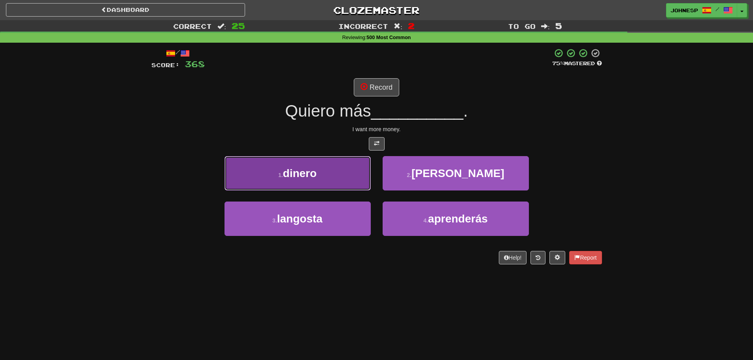
click at [341, 161] on button "1 . dinero" at bounding box center [297, 173] width 146 height 34
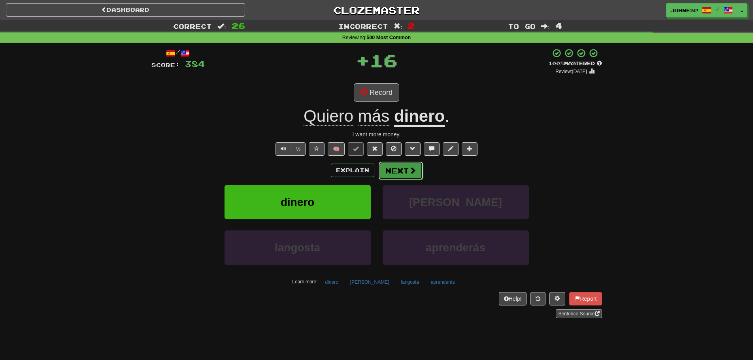
click at [395, 163] on button "Next" at bounding box center [401, 171] width 44 height 18
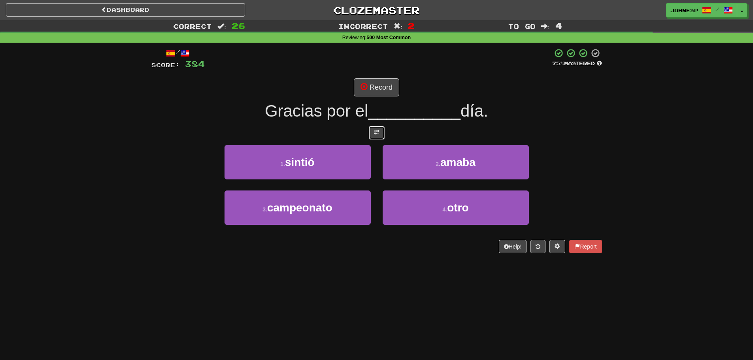
click at [380, 130] on button at bounding box center [377, 132] width 16 height 13
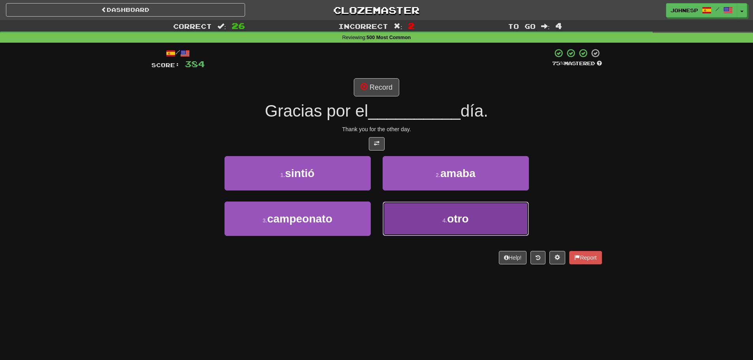
click at [426, 218] on button "4 . otro" at bounding box center [455, 219] width 146 height 34
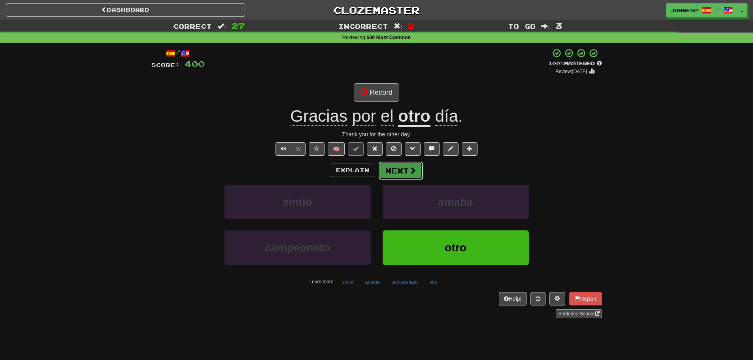
click at [409, 164] on button "Next" at bounding box center [401, 171] width 44 height 18
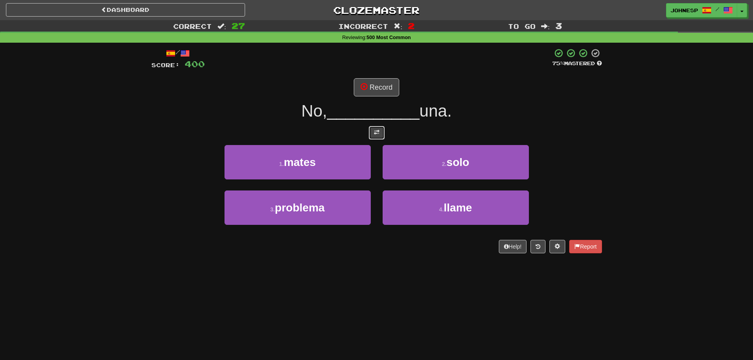
click at [382, 139] on button at bounding box center [377, 132] width 16 height 13
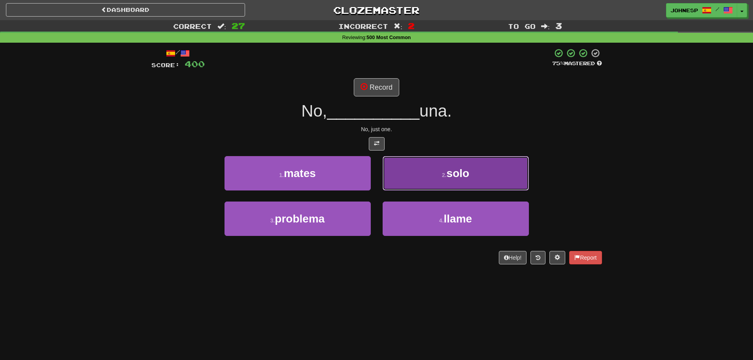
click at [422, 174] on button "2 . solo" at bounding box center [455, 173] width 146 height 34
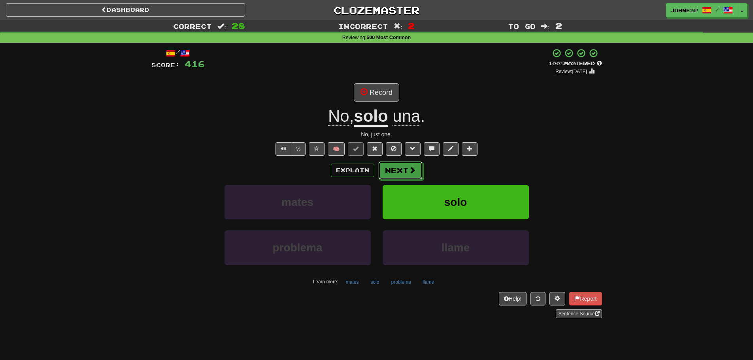
click at [422, 174] on button "Next" at bounding box center [400, 170] width 44 height 18
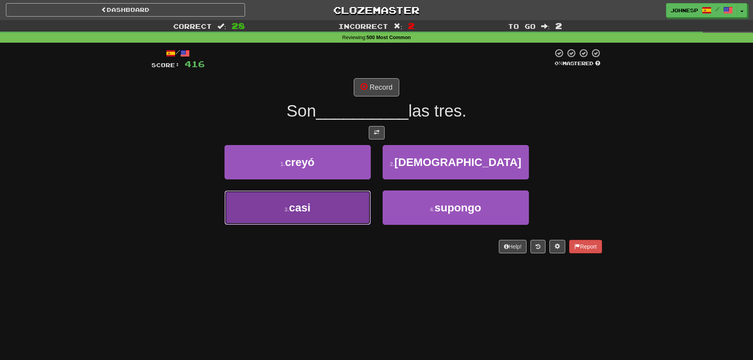
click at [327, 209] on button "3 . casi" at bounding box center [297, 207] width 146 height 34
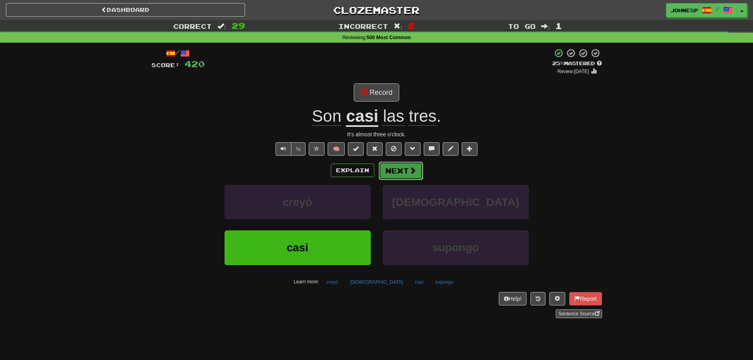
click at [397, 164] on button "Next" at bounding box center [401, 171] width 44 height 18
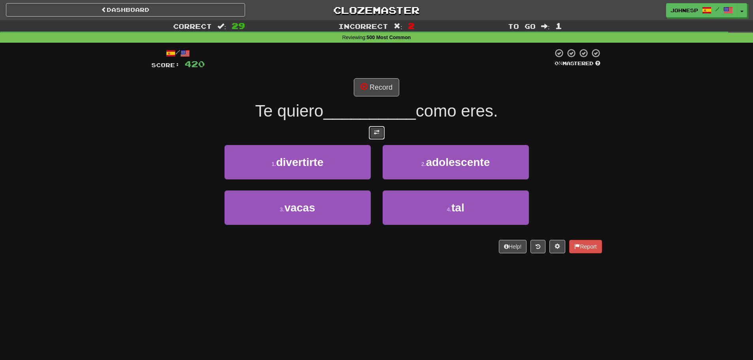
click at [377, 131] on span at bounding box center [377, 133] width 6 height 6
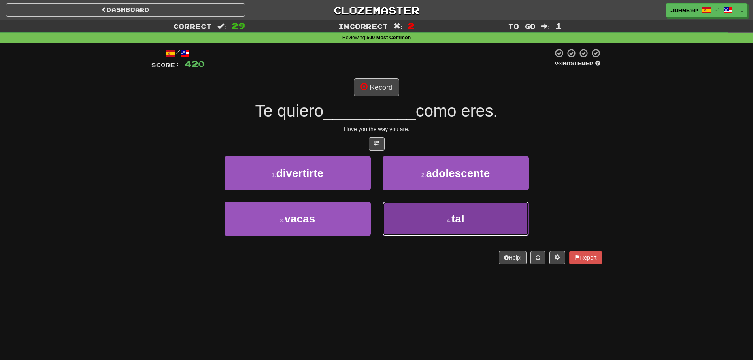
click at [437, 211] on button "4 . tal" at bounding box center [455, 219] width 146 height 34
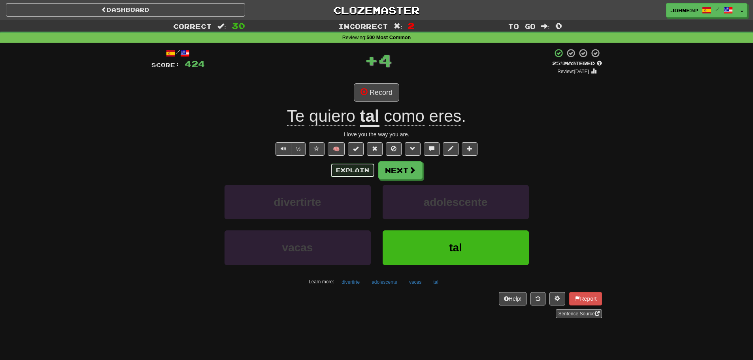
click at [352, 172] on button "Explain" at bounding box center [352, 170] width 43 height 13
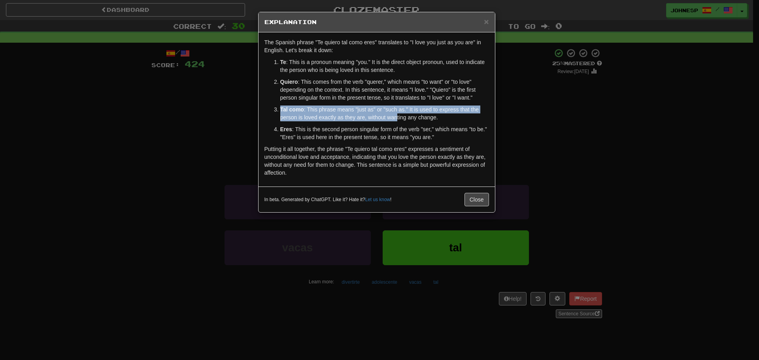
drag, startPoint x: 279, startPoint y: 108, endPoint x: 401, endPoint y: 119, distance: 122.6
click at [401, 119] on li "Tal como : This phrase means "just as" or "such as." It is used to express that…" at bounding box center [384, 113] width 209 height 16
click at [401, 119] on p "Tal como : This phrase means "just as" or "such as." It is used to express that…" at bounding box center [384, 113] width 209 height 16
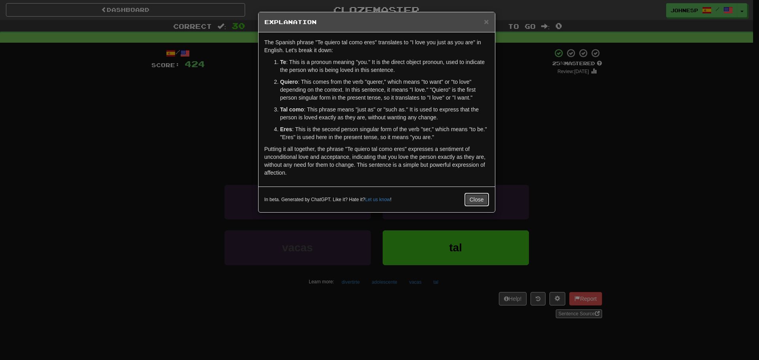
click at [468, 200] on button "Close" at bounding box center [476, 199] width 24 height 13
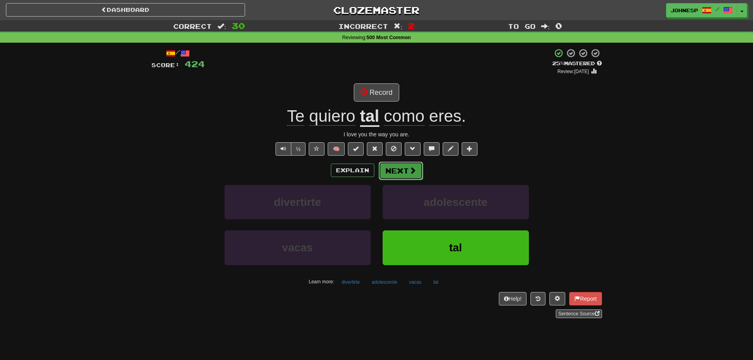
click at [393, 170] on button "Next" at bounding box center [401, 171] width 44 height 18
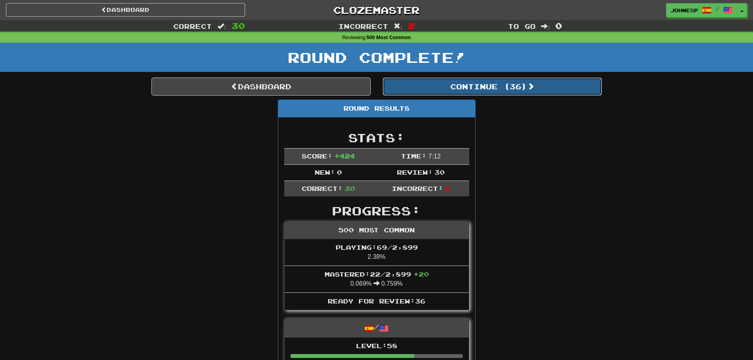
click at [444, 84] on button "Continue ( 36 )" at bounding box center [491, 86] width 219 height 18
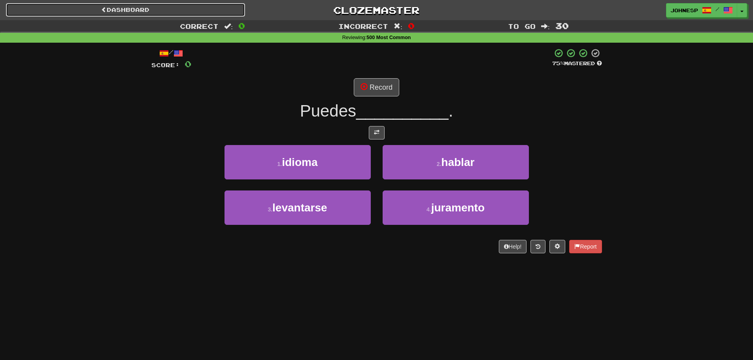
click at [98, 9] on link "Dashboard" at bounding box center [125, 9] width 239 height 13
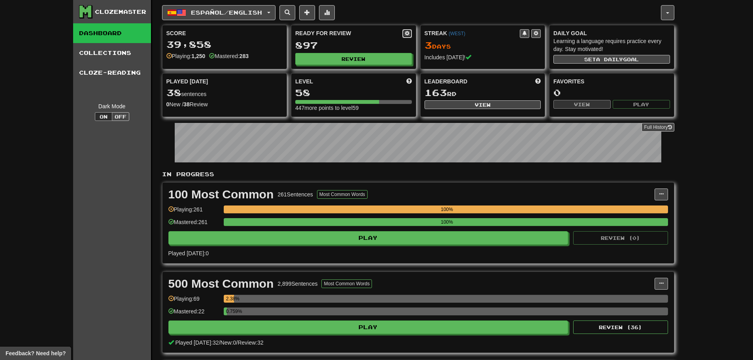
click at [405, 32] on span at bounding box center [407, 33] width 5 height 5
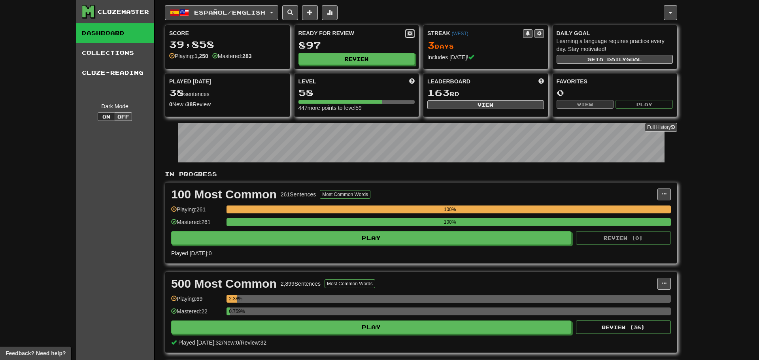
select select "**"
select select "*"
select select "**"
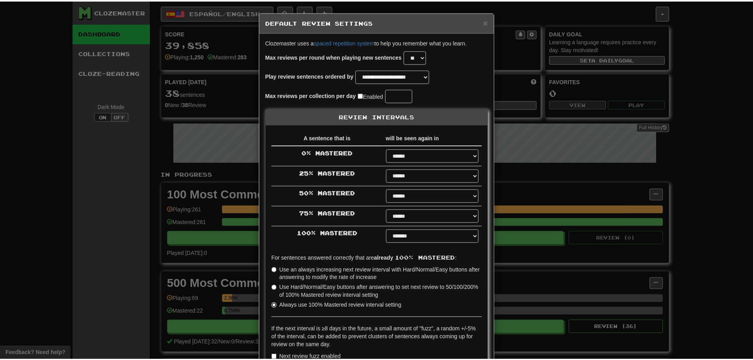
scroll to position [77, 0]
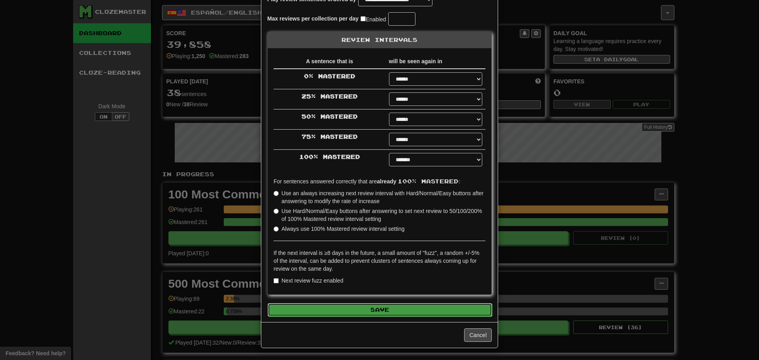
click at [388, 306] on button "Save" at bounding box center [379, 309] width 224 height 13
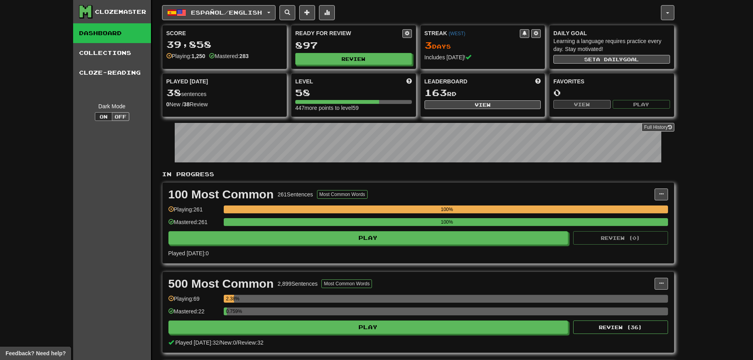
click at [538, 27] on div "Streak ( WEST ) 3 Day s Includes today!" at bounding box center [482, 45] width 124 height 40
click at [537, 30] on button at bounding box center [535, 33] width 9 height 9
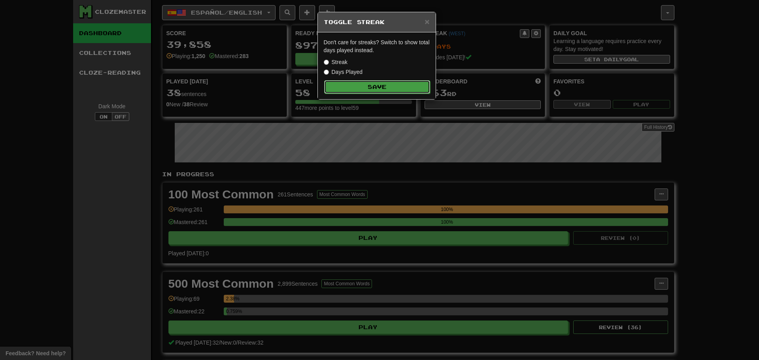
click at [354, 85] on button "Save" at bounding box center [377, 86] width 106 height 13
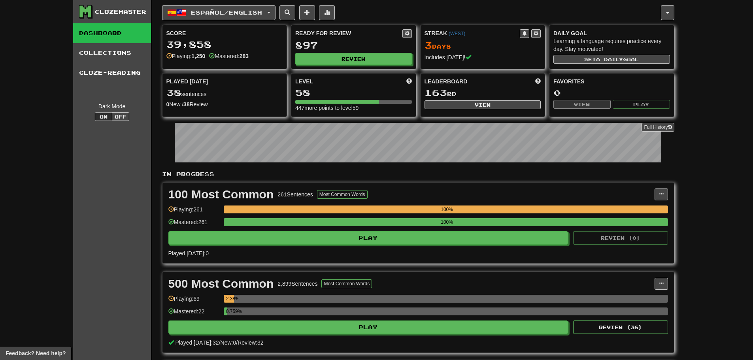
click at [657, 201] on div "100 Most Common 261 Sentences Most Common Words Manage Sentences Unpin from Das…" at bounding box center [417, 223] width 511 height 81
click at [662, 188] on div "100 Most Common 261 Sentences Most Common Words Manage Sentences Unpin from Das…" at bounding box center [417, 223] width 511 height 81
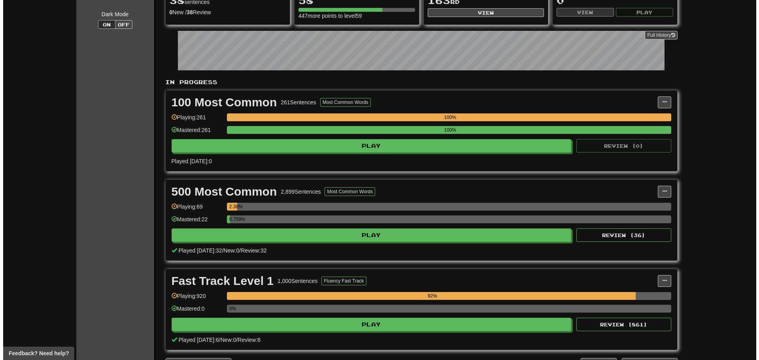
scroll to position [93, 0]
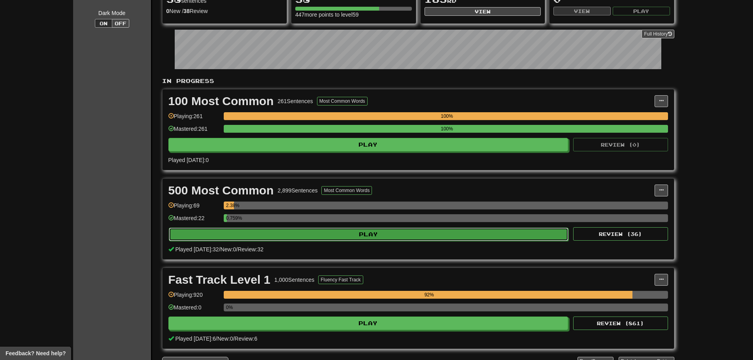
click at [356, 237] on button "Play" at bounding box center [369, 234] width 400 height 13
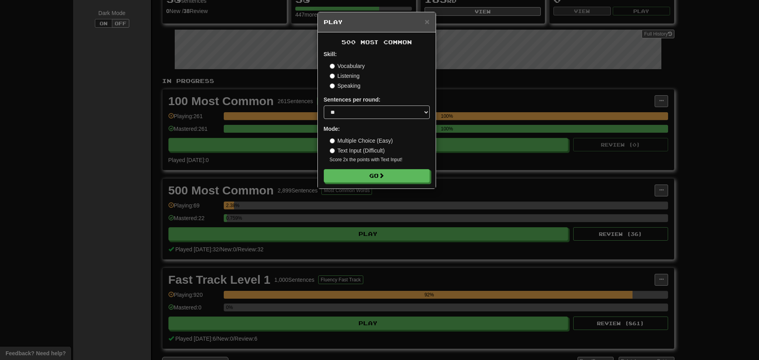
click at [341, 75] on label "Listening" at bounding box center [345, 76] width 30 height 8
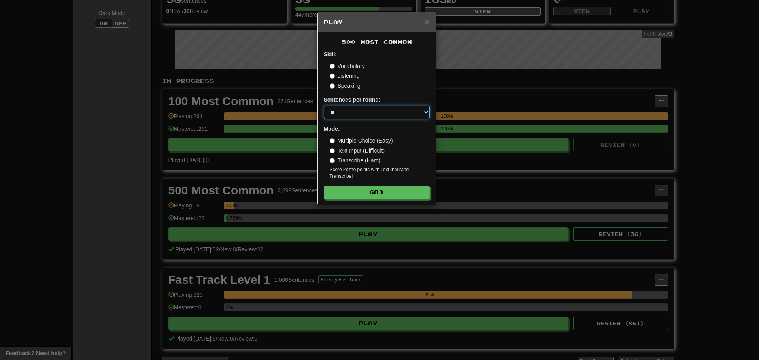
click at [352, 113] on select "* ** ** ** ** ** *** ********" at bounding box center [377, 111] width 106 height 13
select select "**"
click at [324, 105] on select "* ** ** ** ** ** *** ********" at bounding box center [377, 111] width 106 height 13
click at [354, 150] on label "Text Input (Difficult)" at bounding box center [357, 151] width 55 height 8
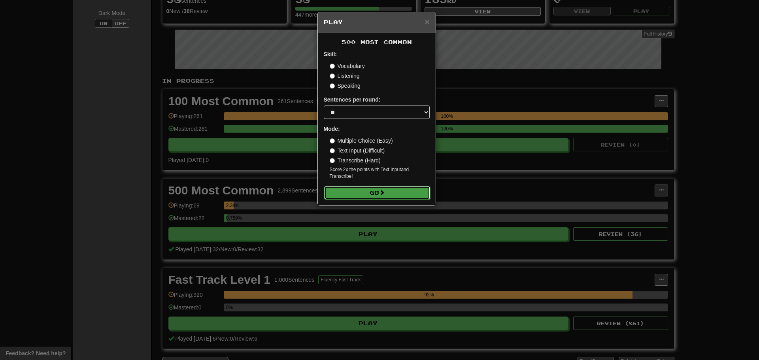
click at [361, 190] on button "Go" at bounding box center [377, 192] width 106 height 13
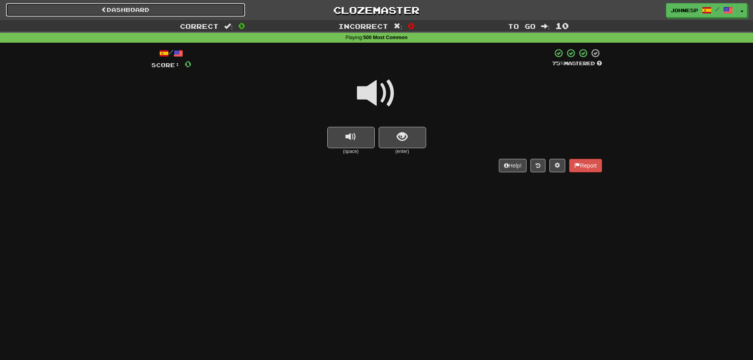
click at [148, 10] on link "Dashboard" at bounding box center [125, 9] width 239 height 13
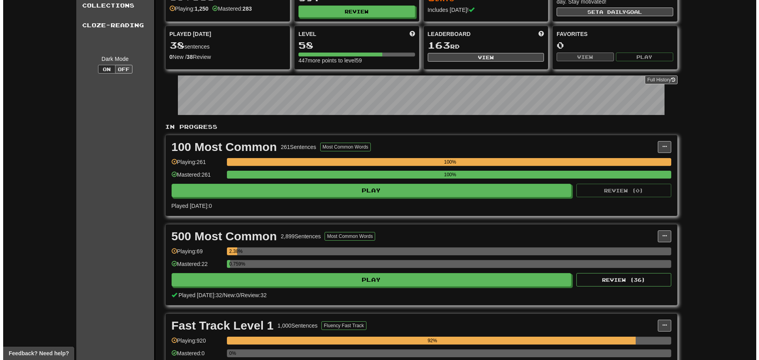
scroll to position [48, 0]
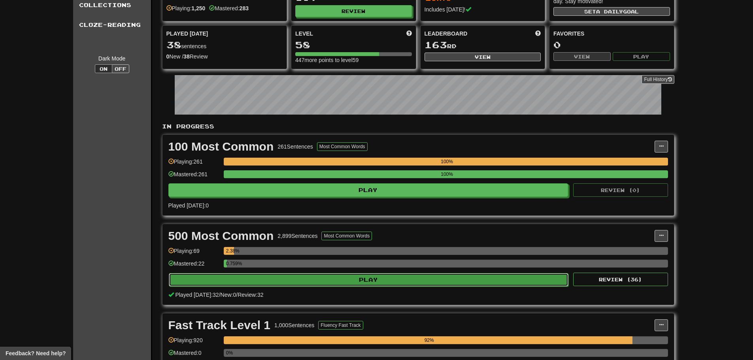
click at [380, 275] on button "Play" at bounding box center [369, 279] width 400 height 13
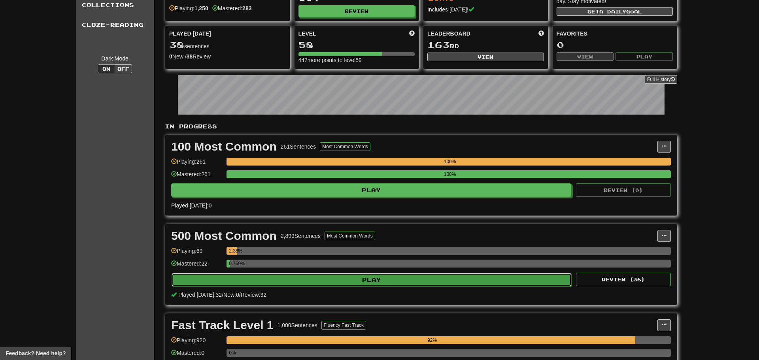
select select "**"
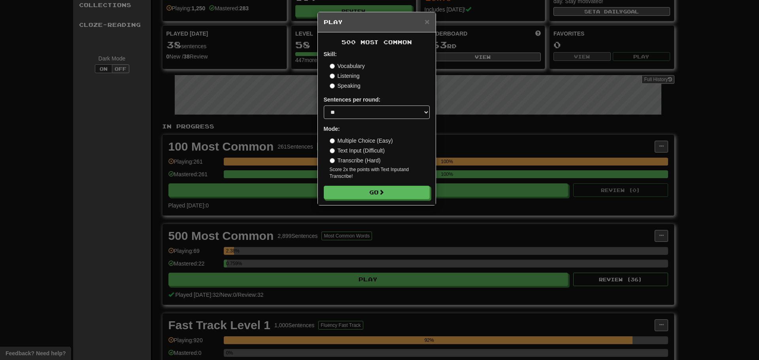
click at [363, 140] on label "Multiple Choice (Easy)" at bounding box center [361, 141] width 63 height 8
click at [374, 193] on button "Go" at bounding box center [377, 192] width 106 height 13
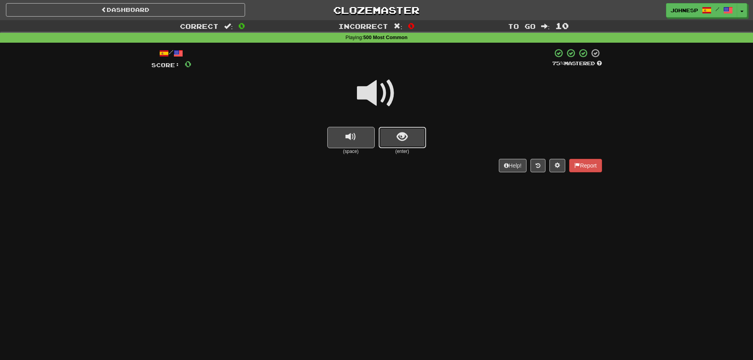
click at [399, 145] on button "show sentence" at bounding box center [402, 137] width 47 height 21
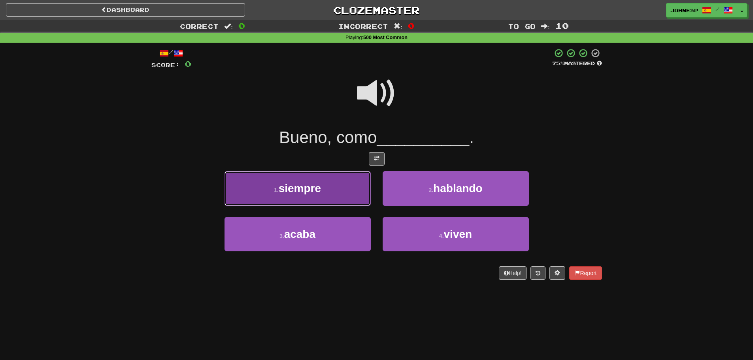
click at [337, 197] on button "1 . siempre" at bounding box center [297, 188] width 146 height 34
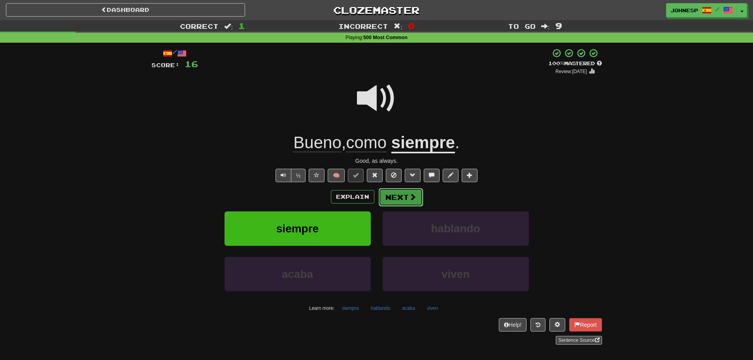
click at [407, 188] on button "Next" at bounding box center [401, 197] width 44 height 18
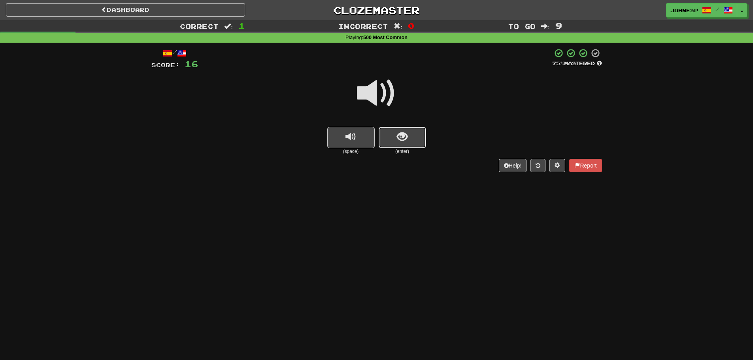
click at [411, 142] on button "show sentence" at bounding box center [402, 137] width 47 height 21
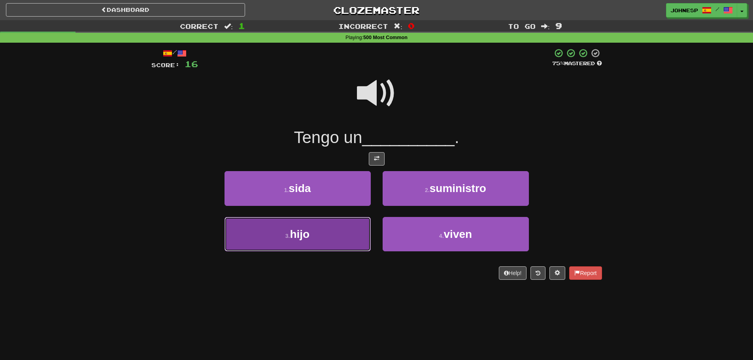
click at [323, 234] on button "3 . hijo" at bounding box center [297, 234] width 146 height 34
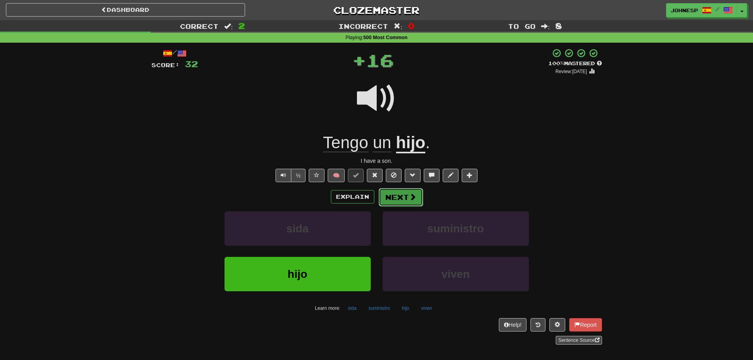
click at [401, 194] on button "Next" at bounding box center [401, 197] width 44 height 18
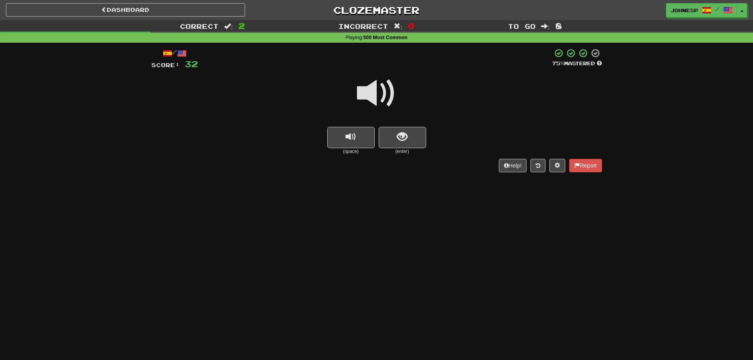
click at [375, 120] on div at bounding box center [376, 98] width 450 height 56
click at [373, 109] on span at bounding box center [377, 93] width 40 height 40
drag, startPoint x: 400, startPoint y: 149, endPoint x: 399, endPoint y: 141, distance: 7.5
click at [399, 141] on div "(enter)" at bounding box center [402, 141] width 47 height 28
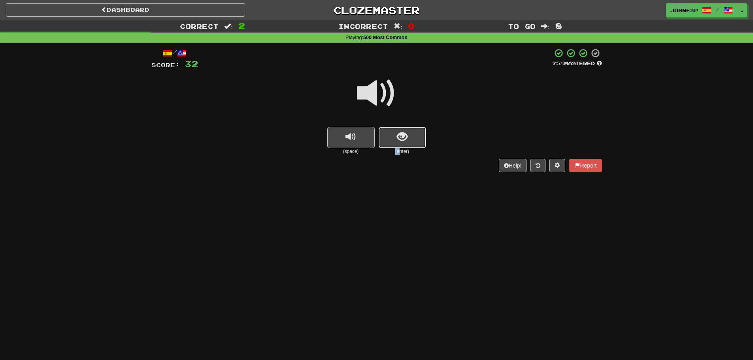
click at [399, 141] on span "show sentence" at bounding box center [402, 137] width 11 height 11
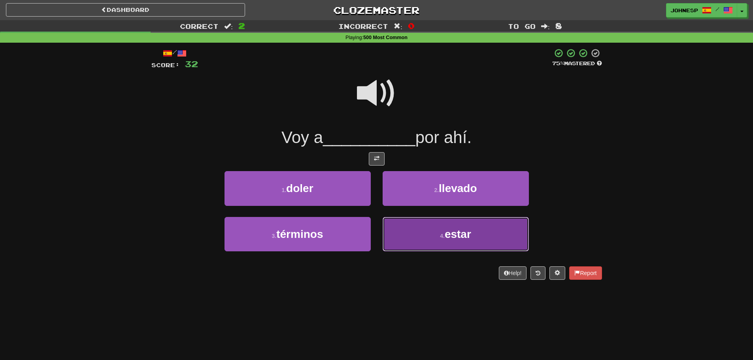
click at [421, 230] on button "4 . estar" at bounding box center [455, 234] width 146 height 34
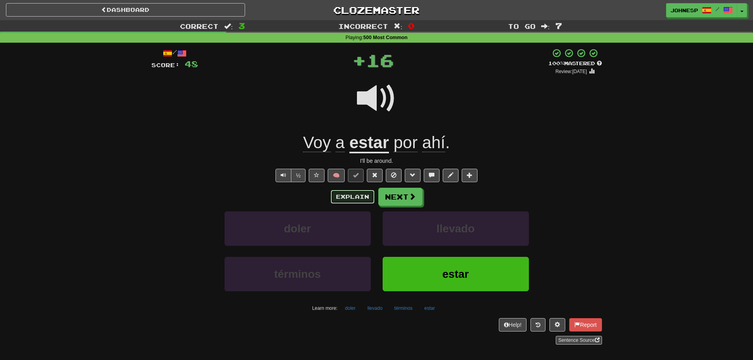
click at [363, 196] on button "Explain" at bounding box center [352, 196] width 43 height 13
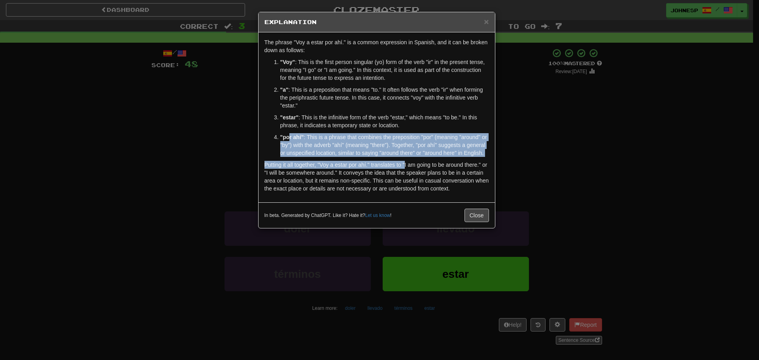
drag, startPoint x: 290, startPoint y: 139, endPoint x: 407, endPoint y: 169, distance: 120.8
click at [407, 169] on div "The phrase "Voy a estar por ahí." is a common expression in Spanish, and it can…" at bounding box center [376, 117] width 236 height 170
click at [480, 222] on button "Close" at bounding box center [476, 215] width 24 height 13
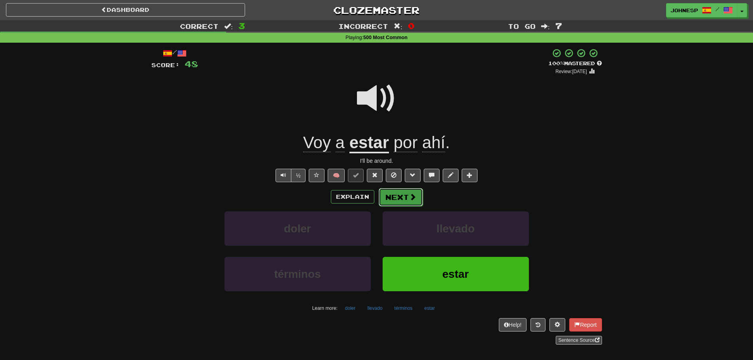
click at [405, 203] on button "Next" at bounding box center [401, 197] width 44 height 18
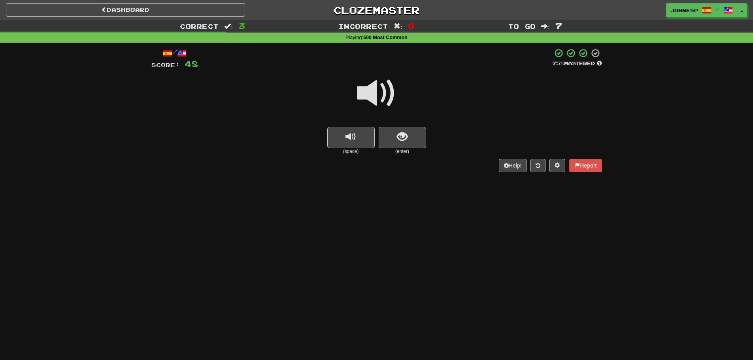
click at [378, 98] on span at bounding box center [377, 93] width 40 height 40
click at [388, 118] on div at bounding box center [376, 98] width 450 height 56
click at [395, 136] on button "show sentence" at bounding box center [402, 137] width 47 height 21
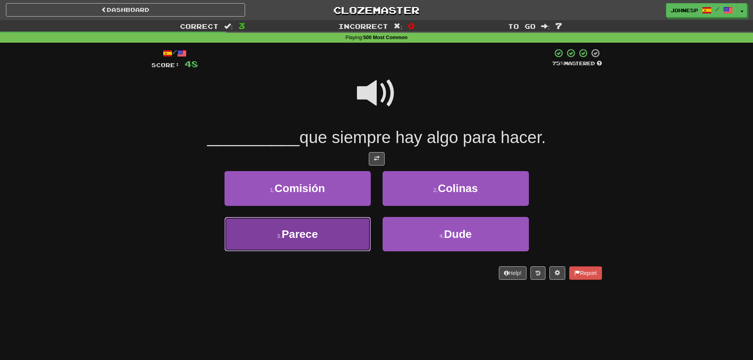
click at [348, 229] on button "3 . Parece" at bounding box center [297, 234] width 146 height 34
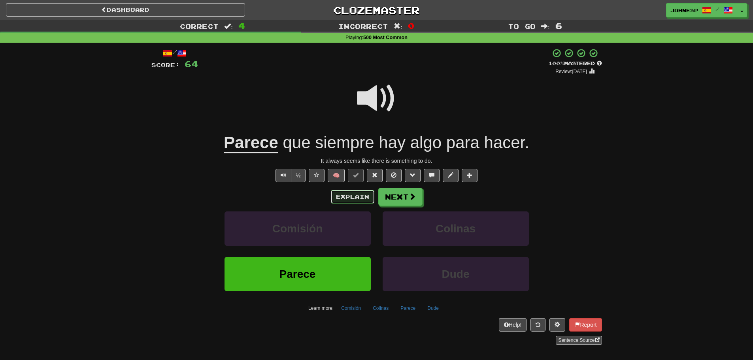
click at [345, 203] on button "Explain" at bounding box center [352, 196] width 43 height 13
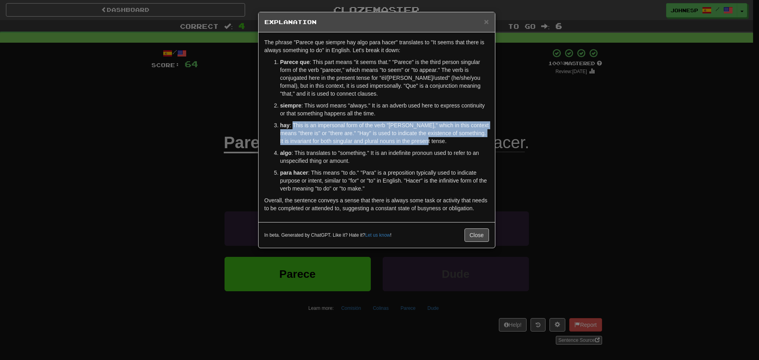
drag, startPoint x: 294, startPoint y: 123, endPoint x: 452, endPoint y: 141, distance: 158.3
click at [452, 141] on p "hay : This is an impersonal form of the verb "[PERSON_NAME]," which in this con…" at bounding box center [384, 133] width 209 height 24
click at [484, 23] on span "×" at bounding box center [486, 21] width 5 height 9
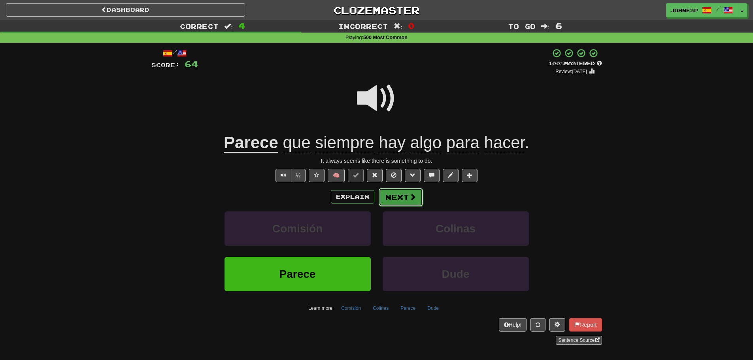
click at [406, 194] on button "Next" at bounding box center [401, 197] width 44 height 18
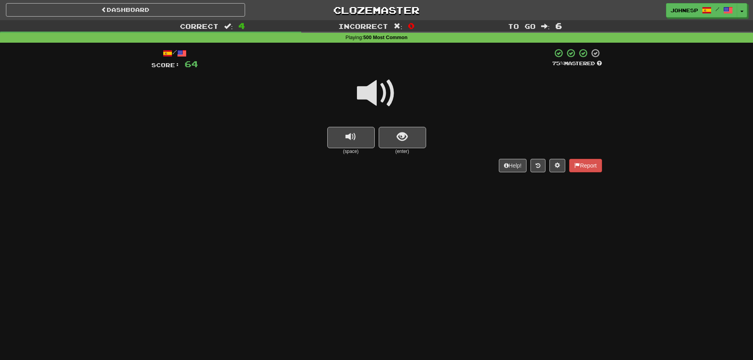
click at [379, 105] on span at bounding box center [377, 93] width 40 height 40
click at [406, 139] on span "show sentence" at bounding box center [402, 137] width 11 height 11
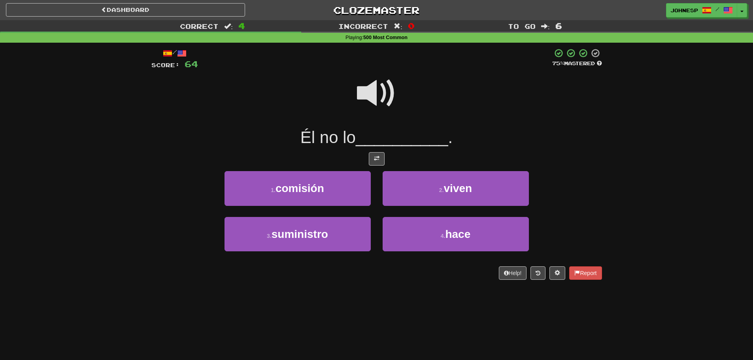
click at [378, 99] on span at bounding box center [377, 93] width 40 height 40
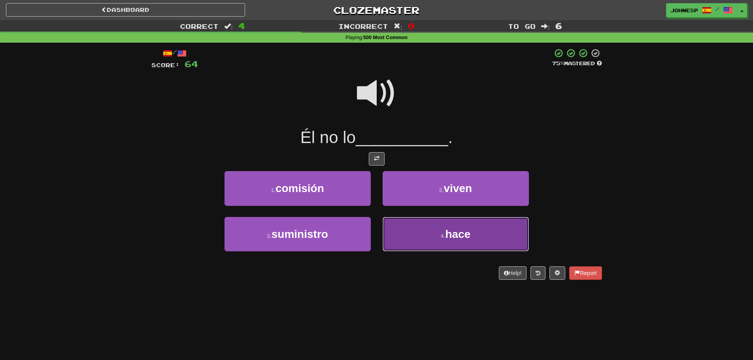
click at [389, 236] on button "4 . hace" at bounding box center [455, 234] width 146 height 34
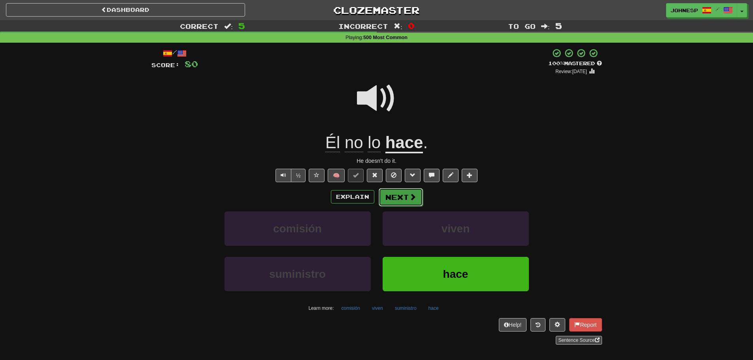
click at [405, 197] on button "Next" at bounding box center [401, 197] width 44 height 18
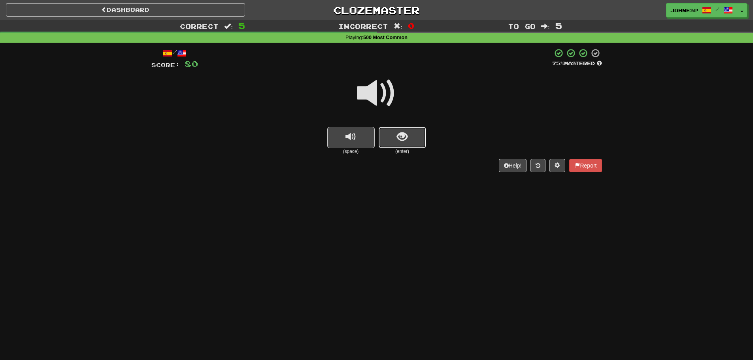
click at [396, 131] on button "show sentence" at bounding box center [402, 137] width 47 height 21
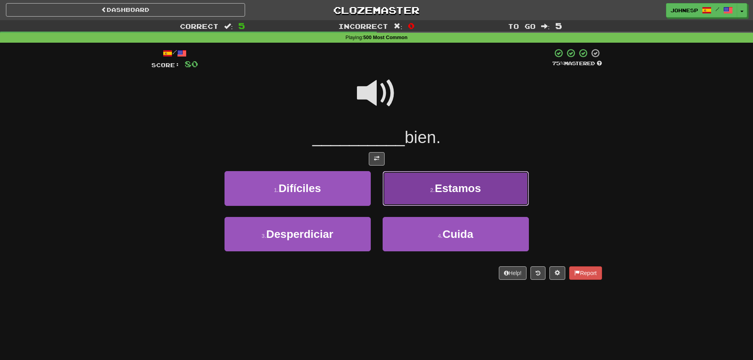
click at [450, 178] on button "2 . Estamos" at bounding box center [455, 188] width 146 height 34
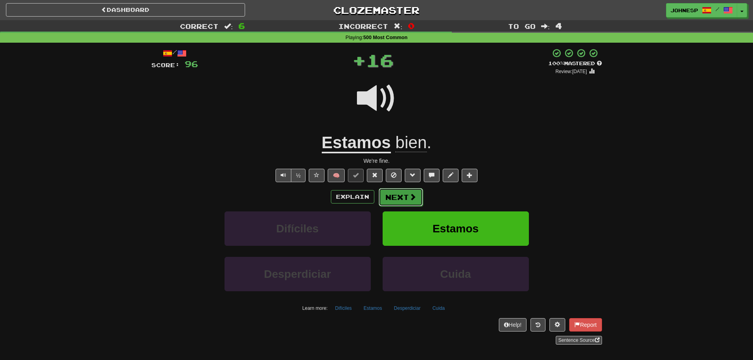
click at [409, 191] on button "Next" at bounding box center [401, 197] width 44 height 18
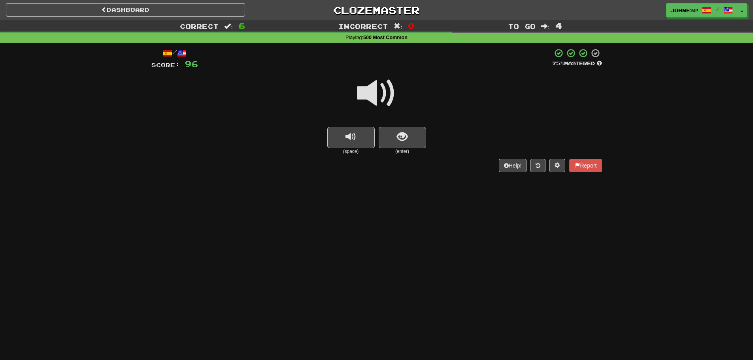
click at [382, 99] on span at bounding box center [377, 93] width 40 height 40
click at [404, 132] on span "show sentence" at bounding box center [402, 137] width 11 height 11
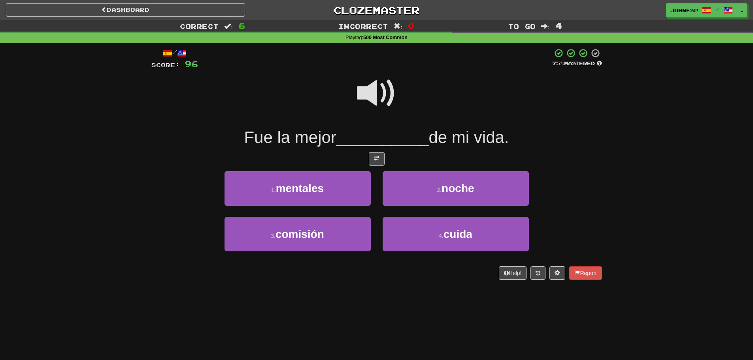
click at [358, 109] on span at bounding box center [377, 93] width 40 height 40
click at [362, 103] on span at bounding box center [377, 93] width 40 height 40
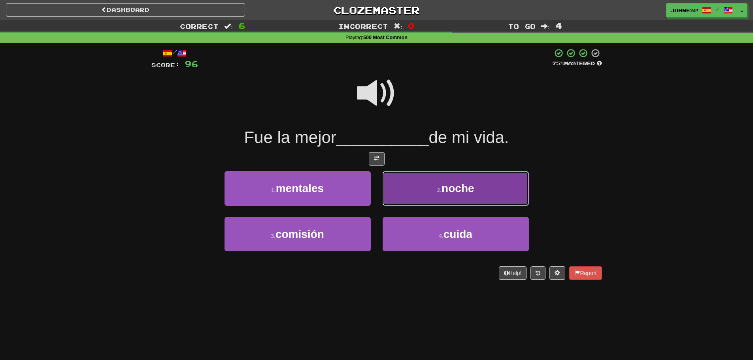
click at [448, 192] on span "noche" at bounding box center [457, 188] width 32 height 12
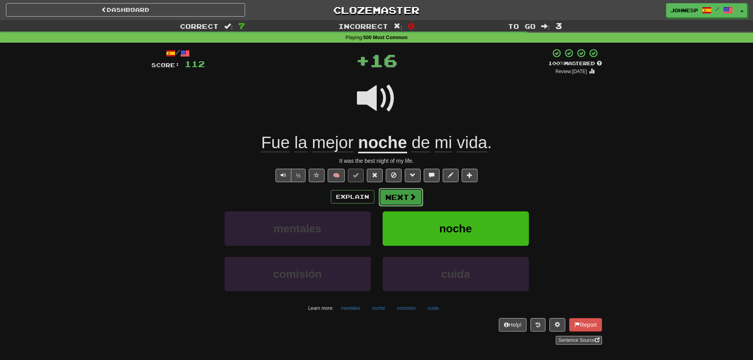
click at [422, 193] on button "Next" at bounding box center [401, 197] width 44 height 18
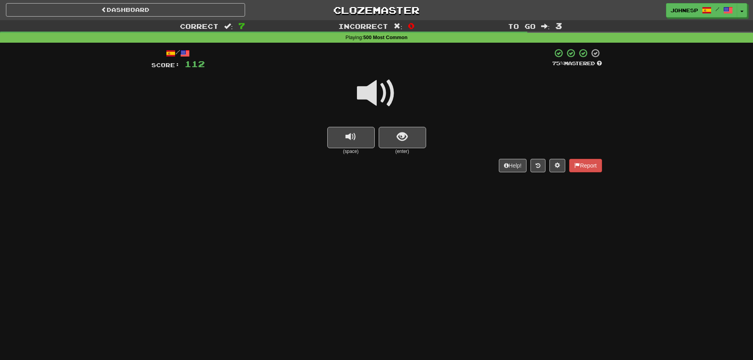
click at [394, 100] on span at bounding box center [377, 93] width 40 height 40
click at [403, 135] on span "show sentence" at bounding box center [402, 137] width 11 height 11
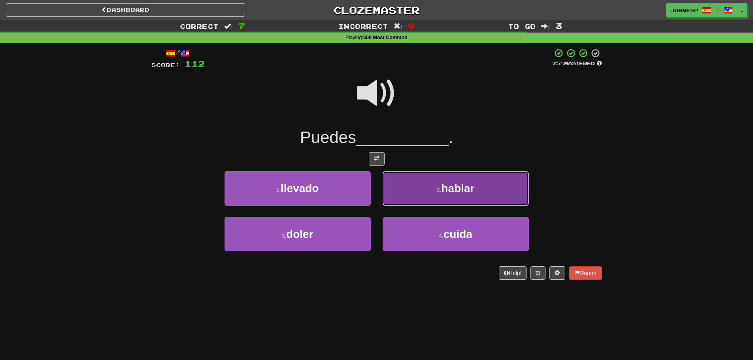
click at [426, 195] on button "2 . hablar" at bounding box center [455, 188] width 146 height 34
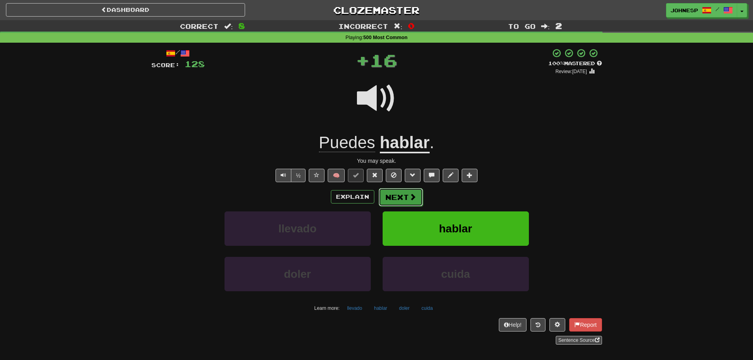
click at [409, 198] on span at bounding box center [412, 196] width 7 height 7
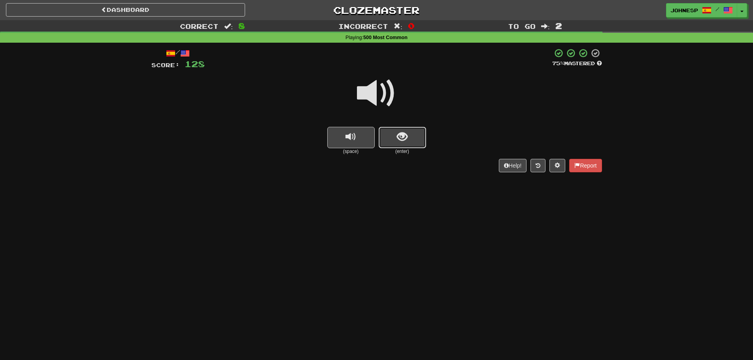
click at [405, 134] on span "show sentence" at bounding box center [402, 137] width 11 height 11
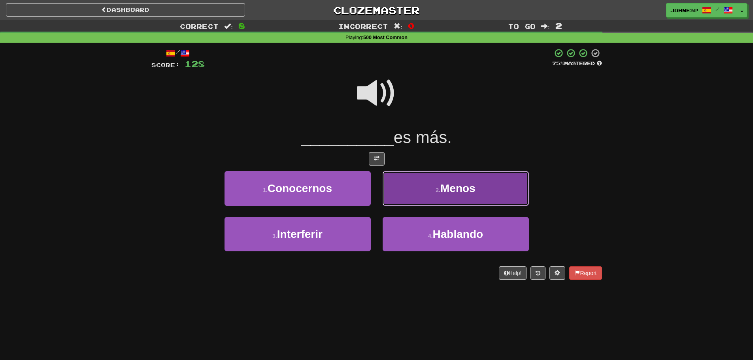
click at [411, 185] on button "2 . [GEOGRAPHIC_DATA]" at bounding box center [455, 188] width 146 height 34
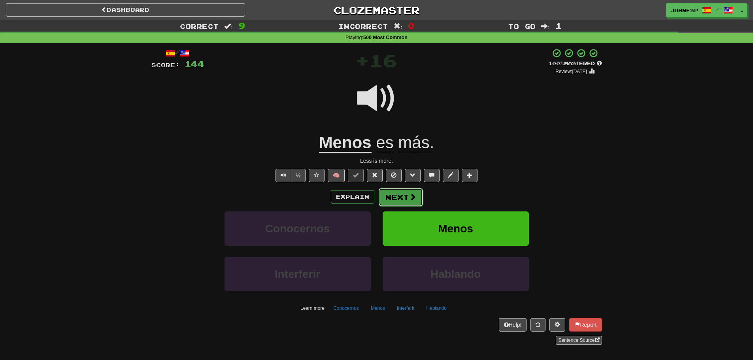
click at [408, 200] on button "Next" at bounding box center [401, 197] width 44 height 18
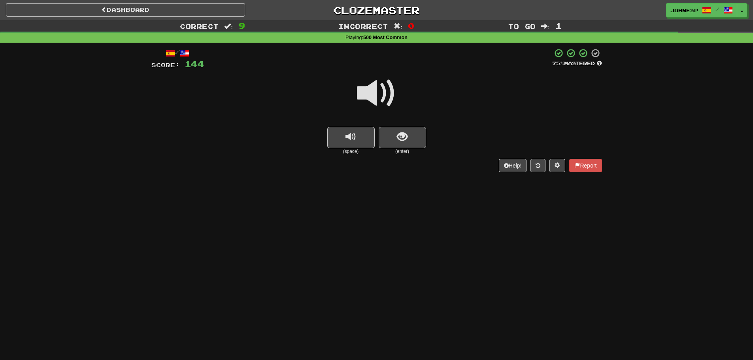
click at [387, 103] on span at bounding box center [377, 93] width 40 height 40
click at [396, 135] on button "show sentence" at bounding box center [402, 137] width 47 height 21
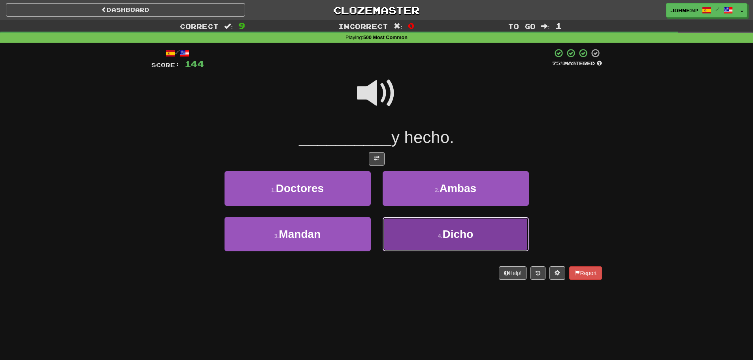
click at [421, 228] on button "4 . Dicho" at bounding box center [455, 234] width 146 height 34
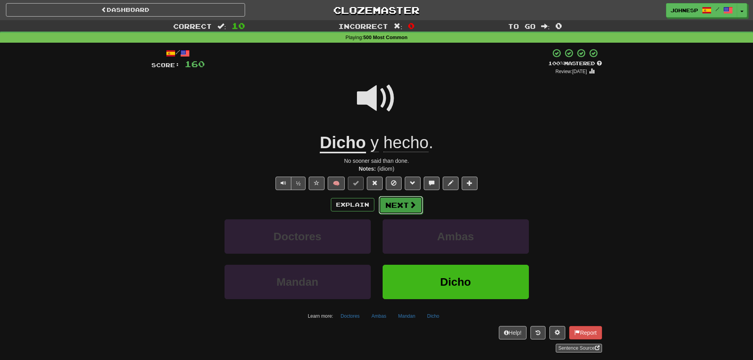
click at [414, 205] on span at bounding box center [412, 204] width 7 height 7
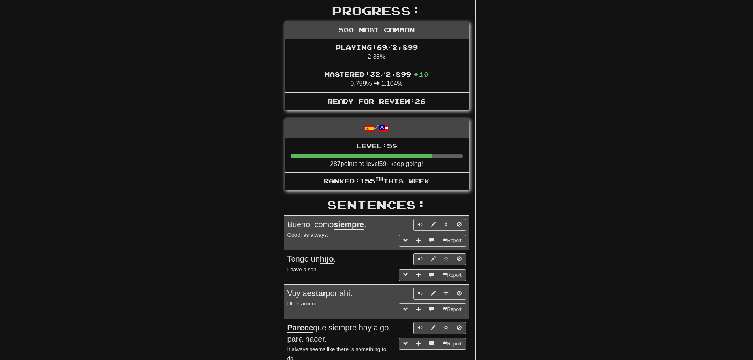
scroll to position [201, 0]
